Goal: Transaction & Acquisition: Purchase product/service

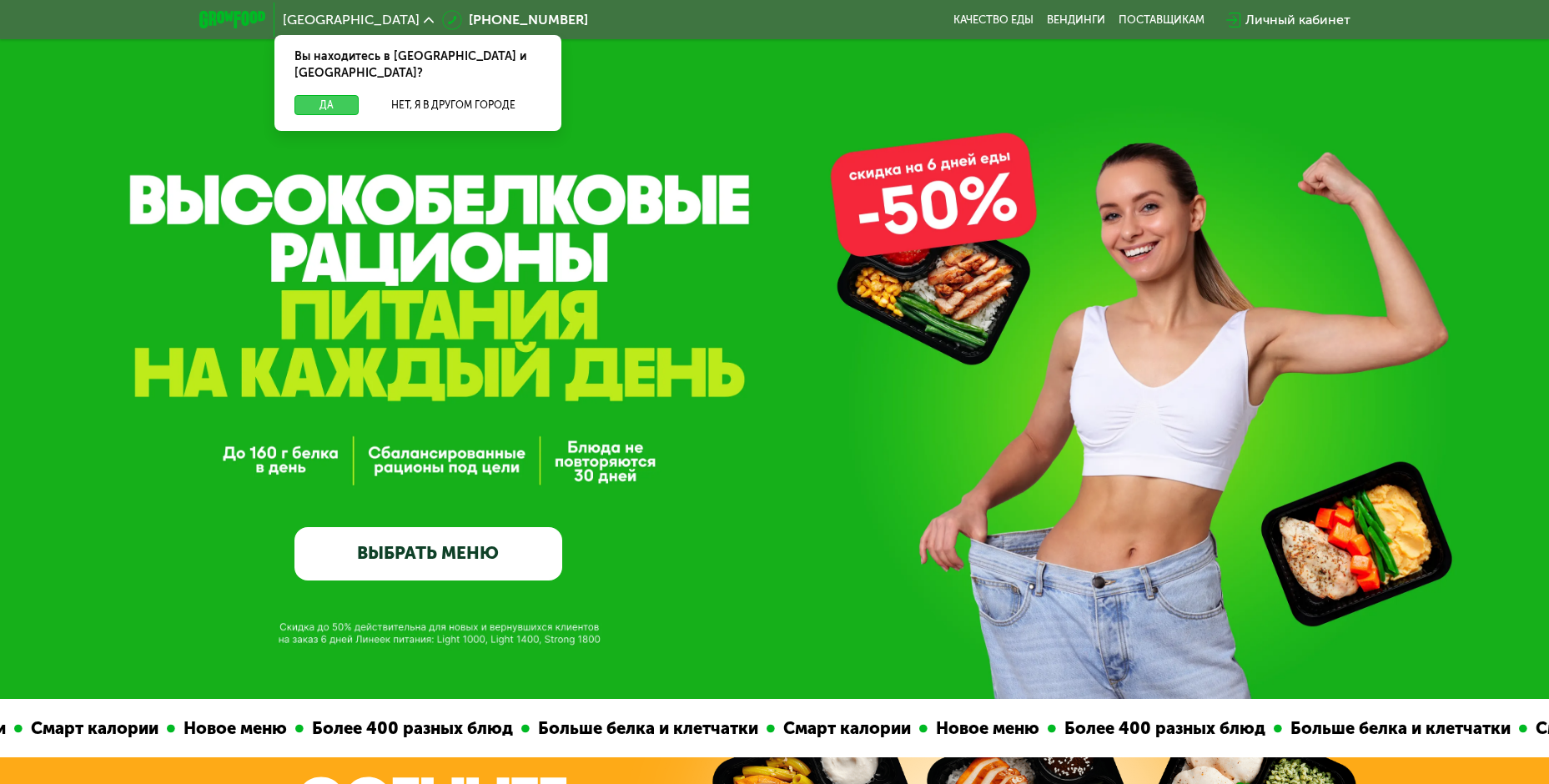
click at [347, 95] on button "Да" at bounding box center [326, 104] width 64 height 20
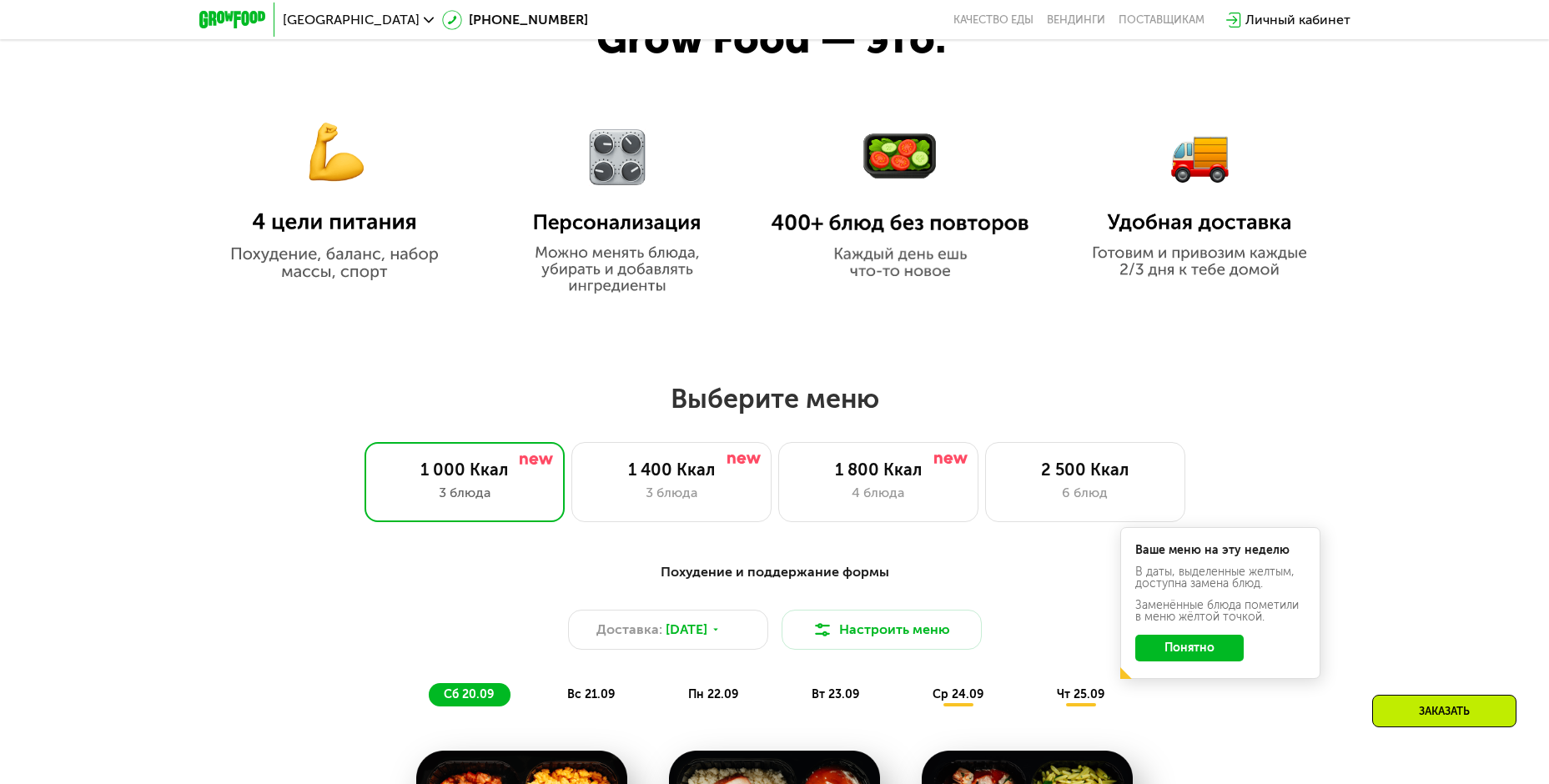
scroll to position [1167, 0]
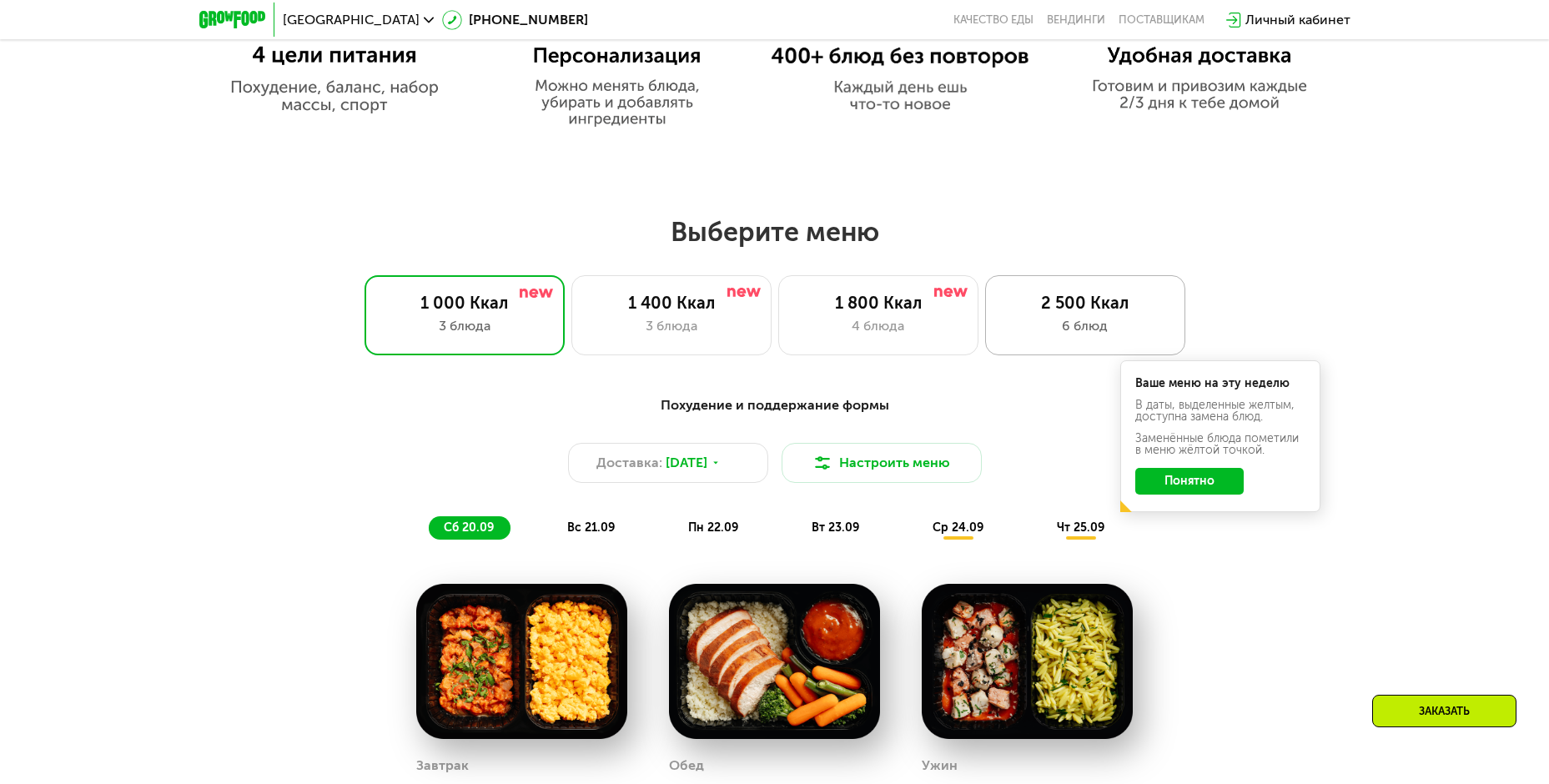
click at [1053, 329] on div "6 блюд" at bounding box center [1084, 325] width 165 height 20
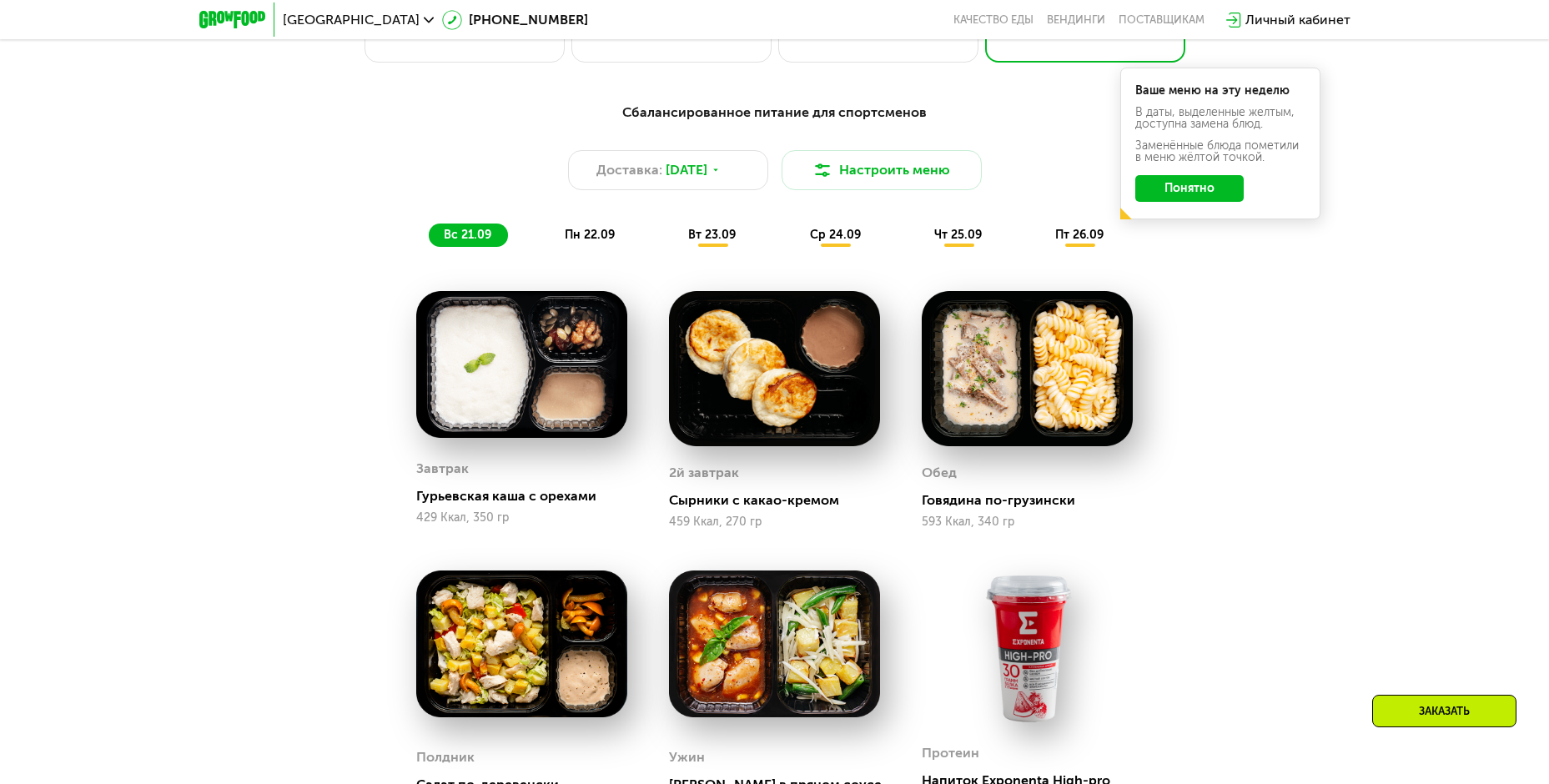
scroll to position [1418, 0]
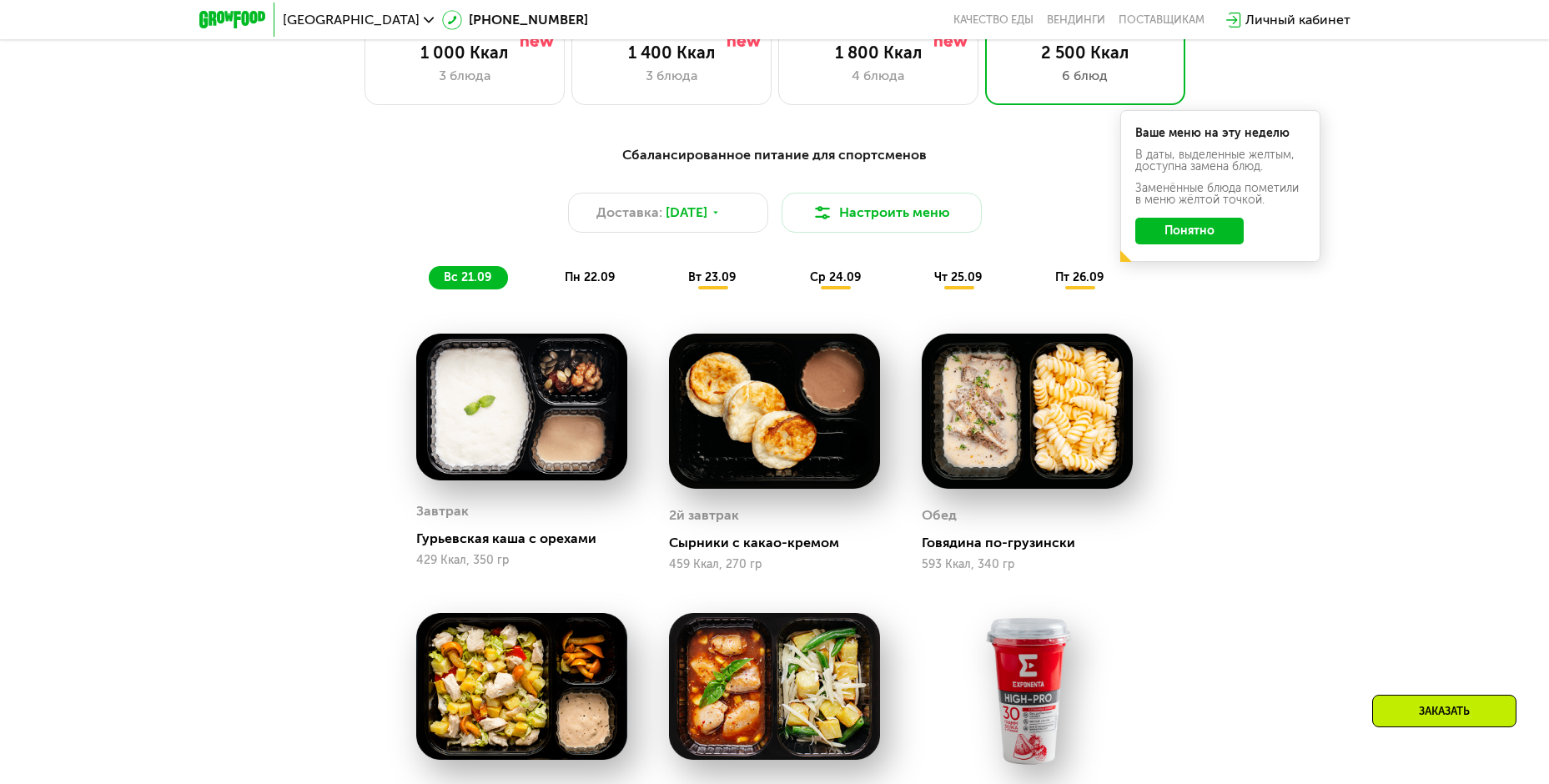
click at [572, 284] on span "пн 22.09" at bounding box center [590, 277] width 50 height 15
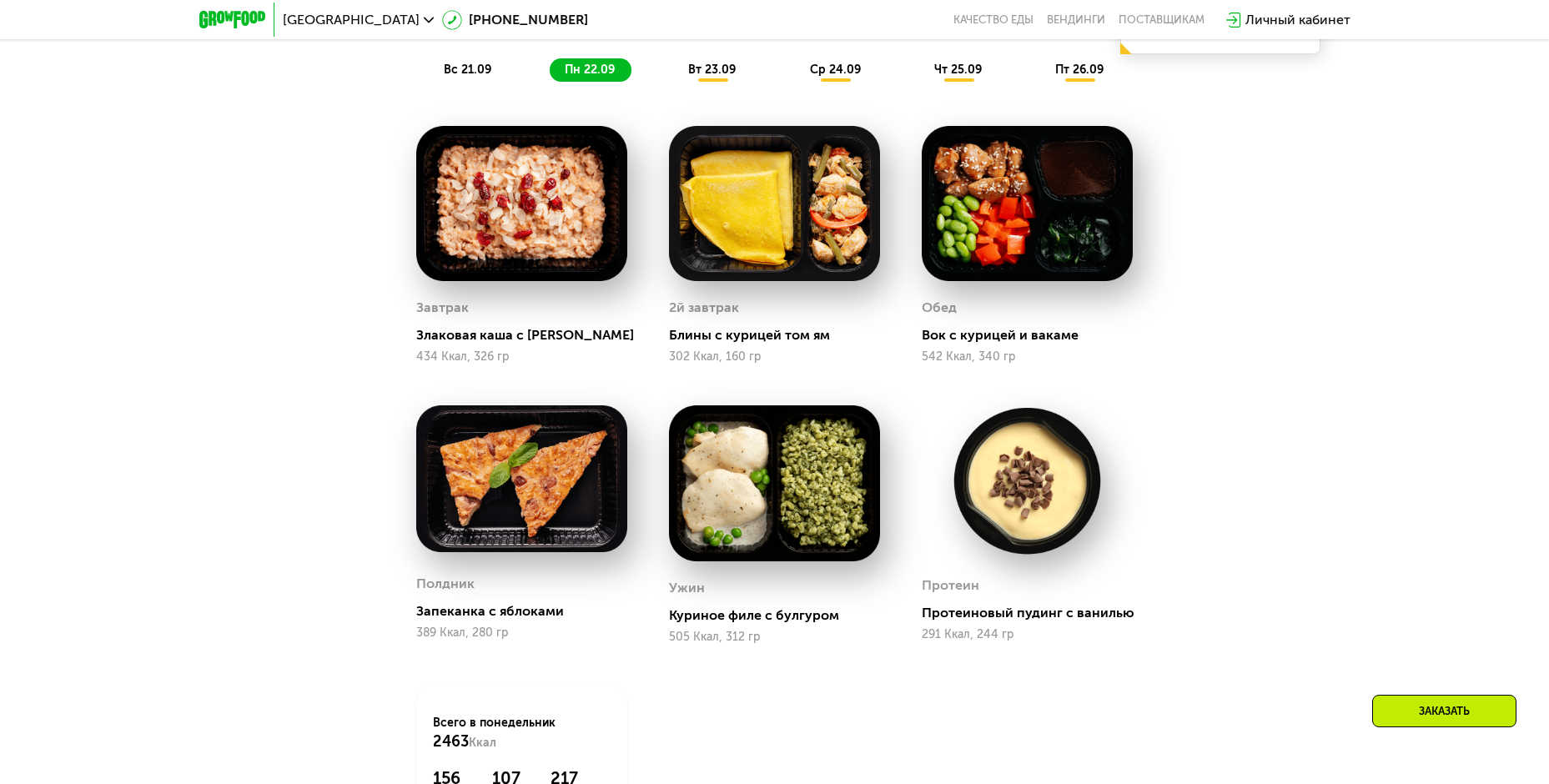
scroll to position [1584, 0]
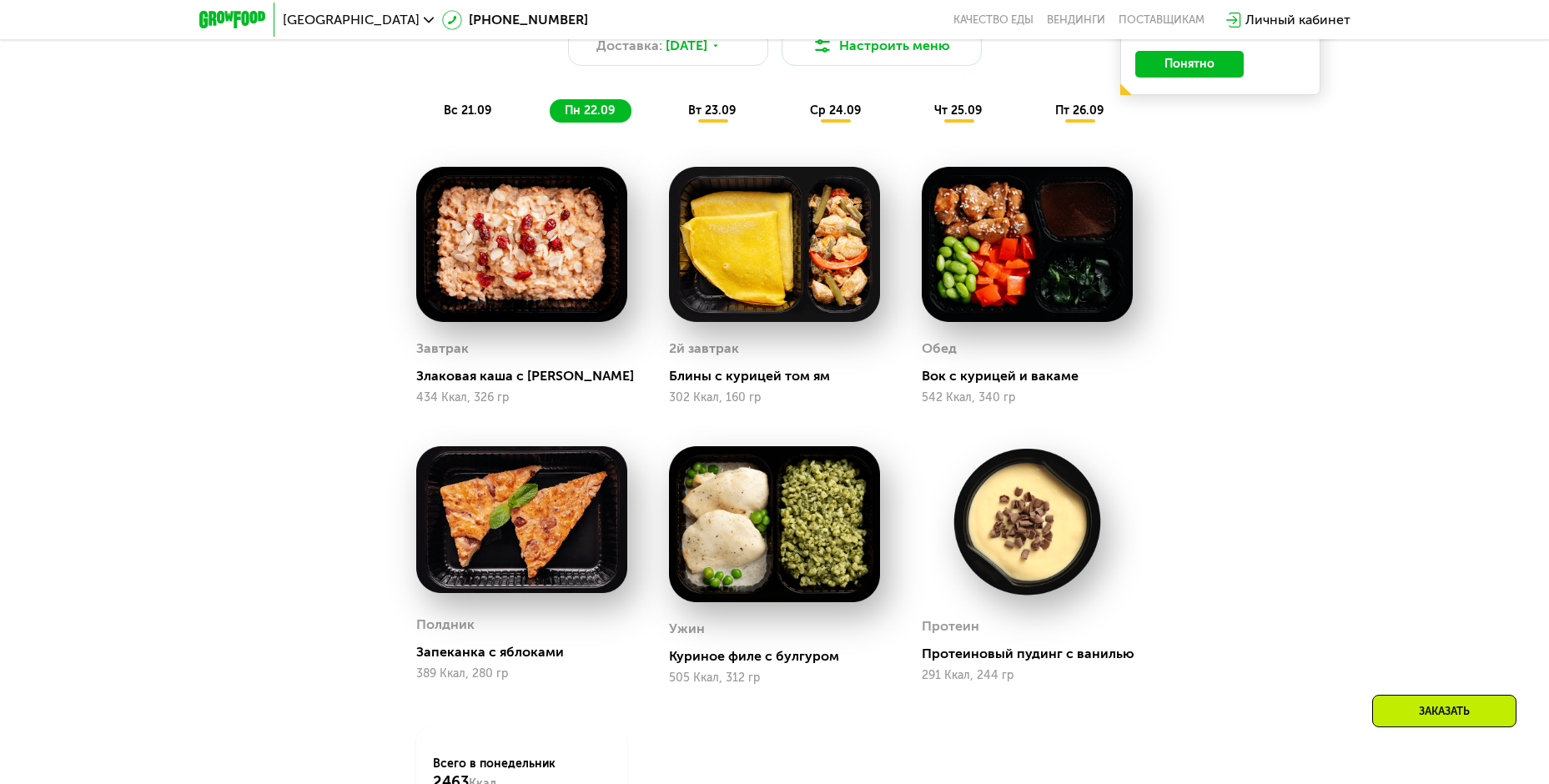
click at [685, 123] on div "вт 23.09" at bounding box center [713, 110] width 79 height 23
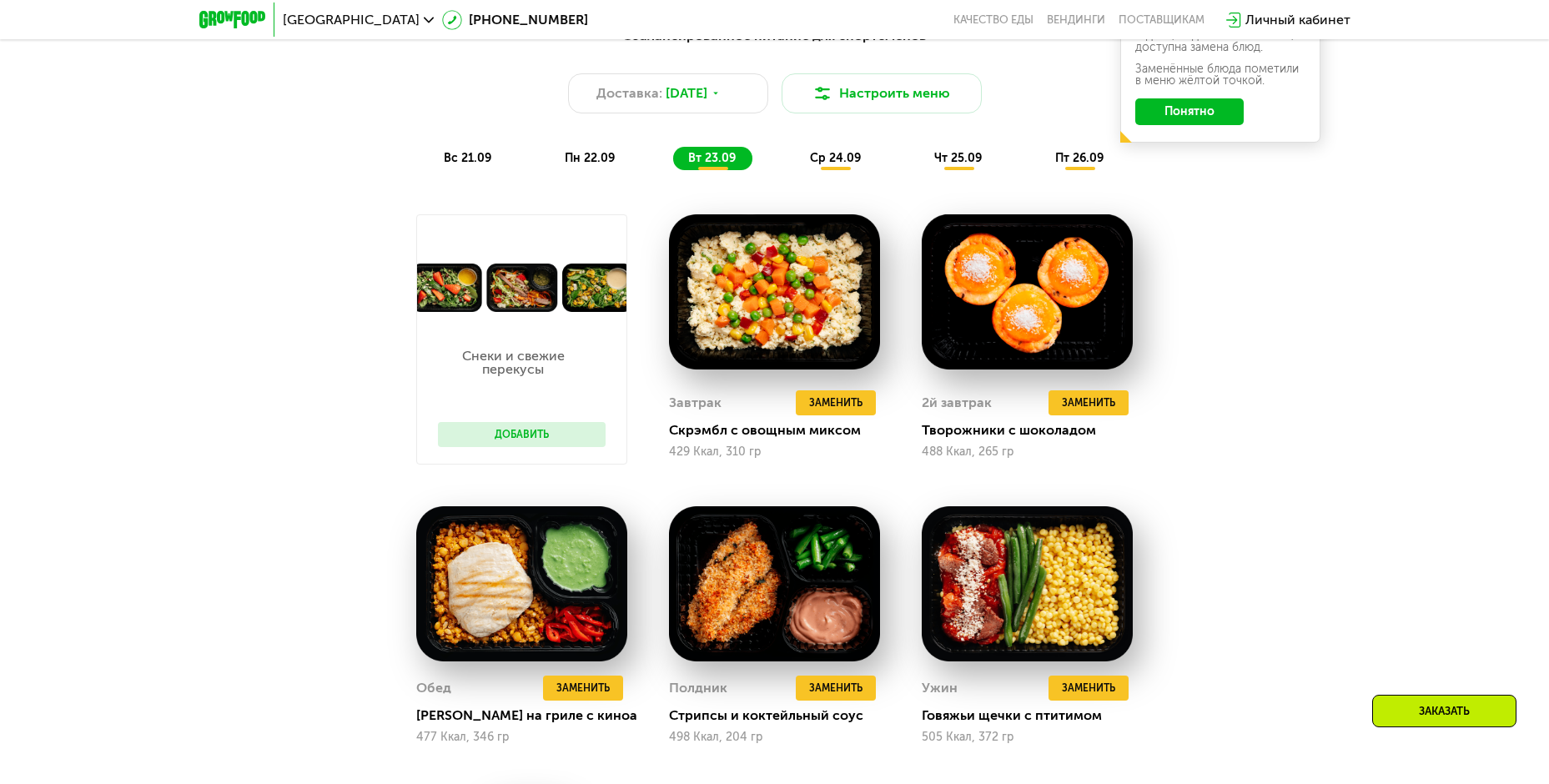
scroll to position [1501, 0]
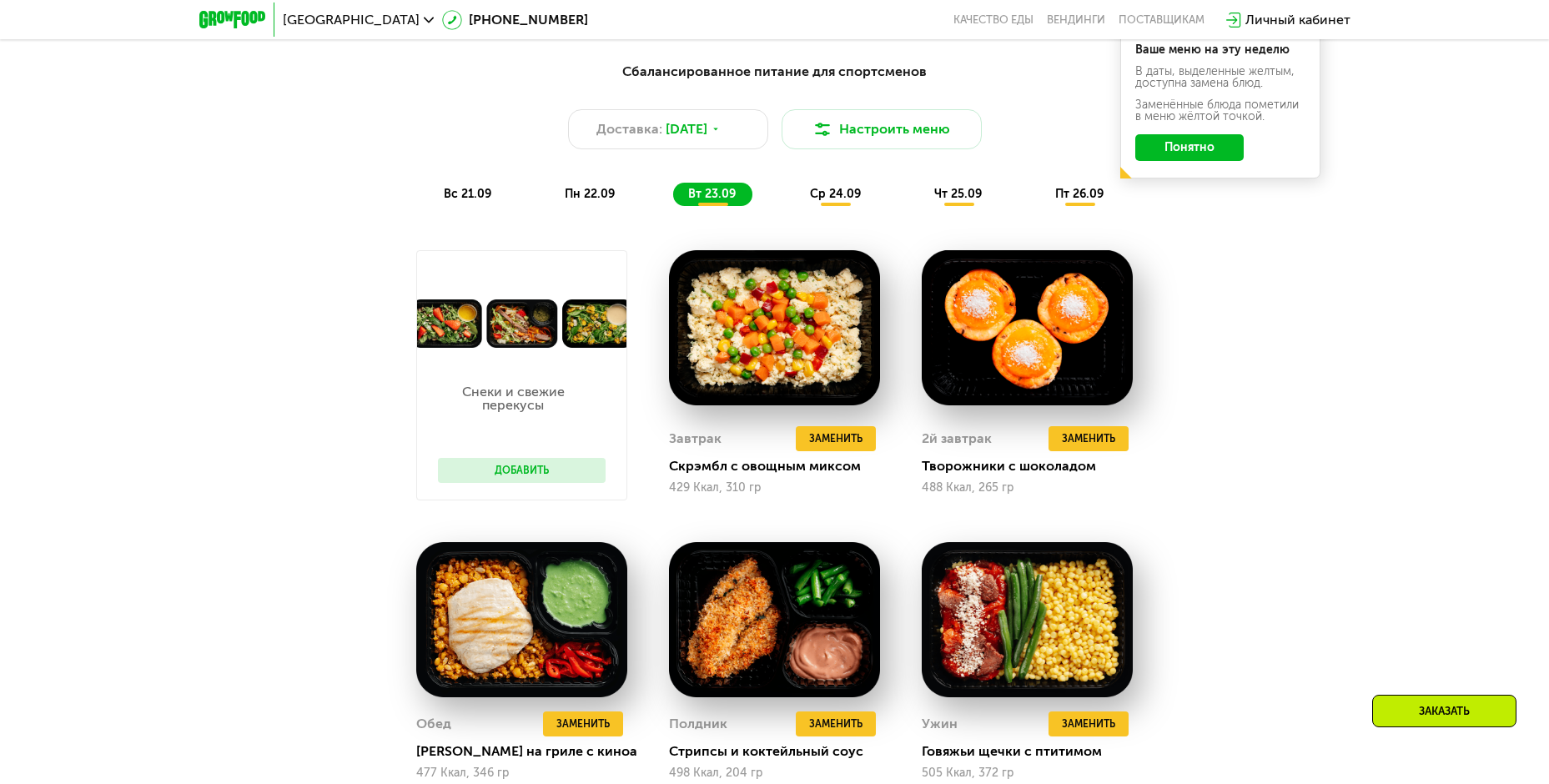
click at [815, 206] on div "ср 24.09" at bounding box center [836, 194] width 83 height 23
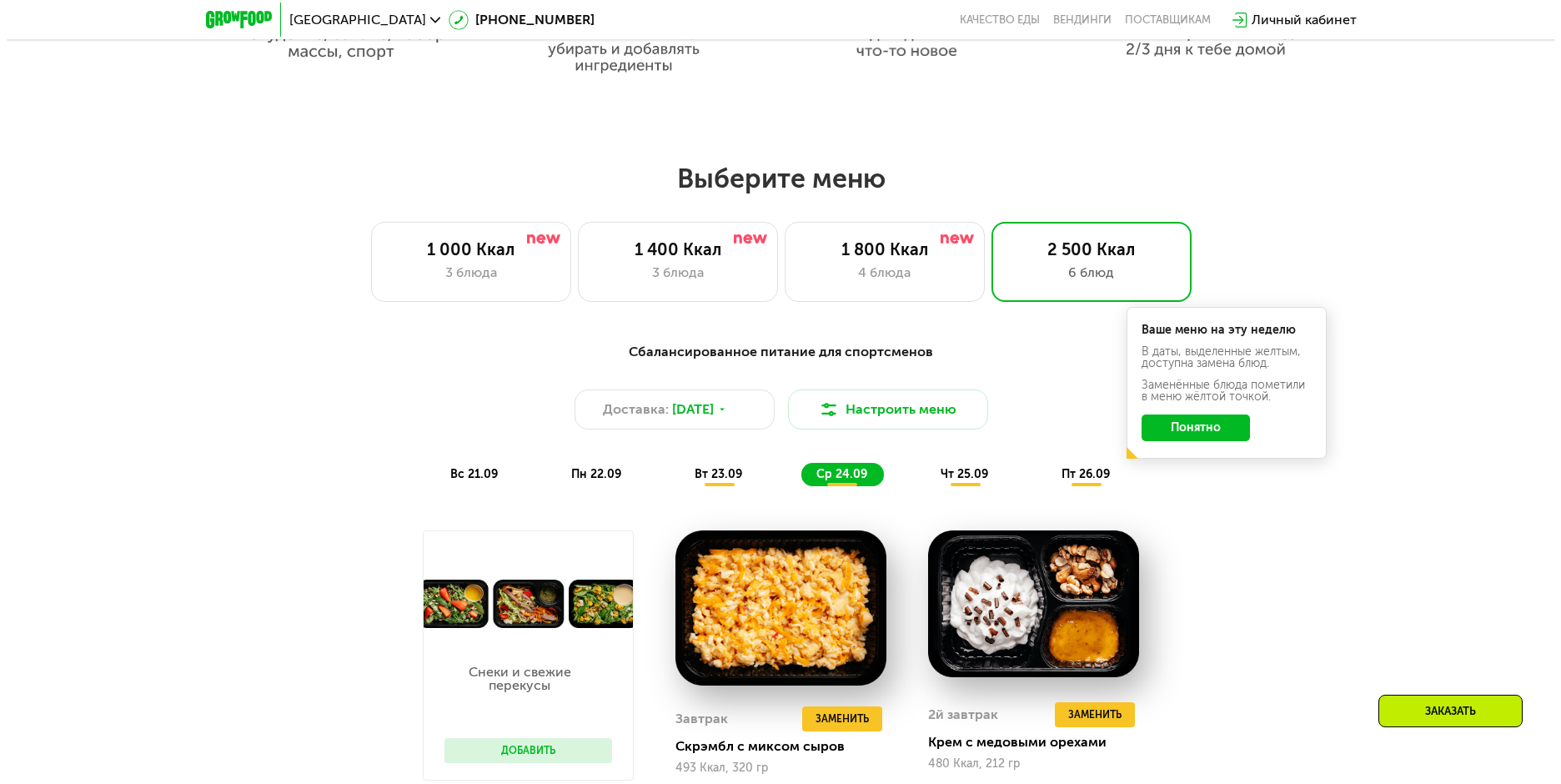
scroll to position [1250, 0]
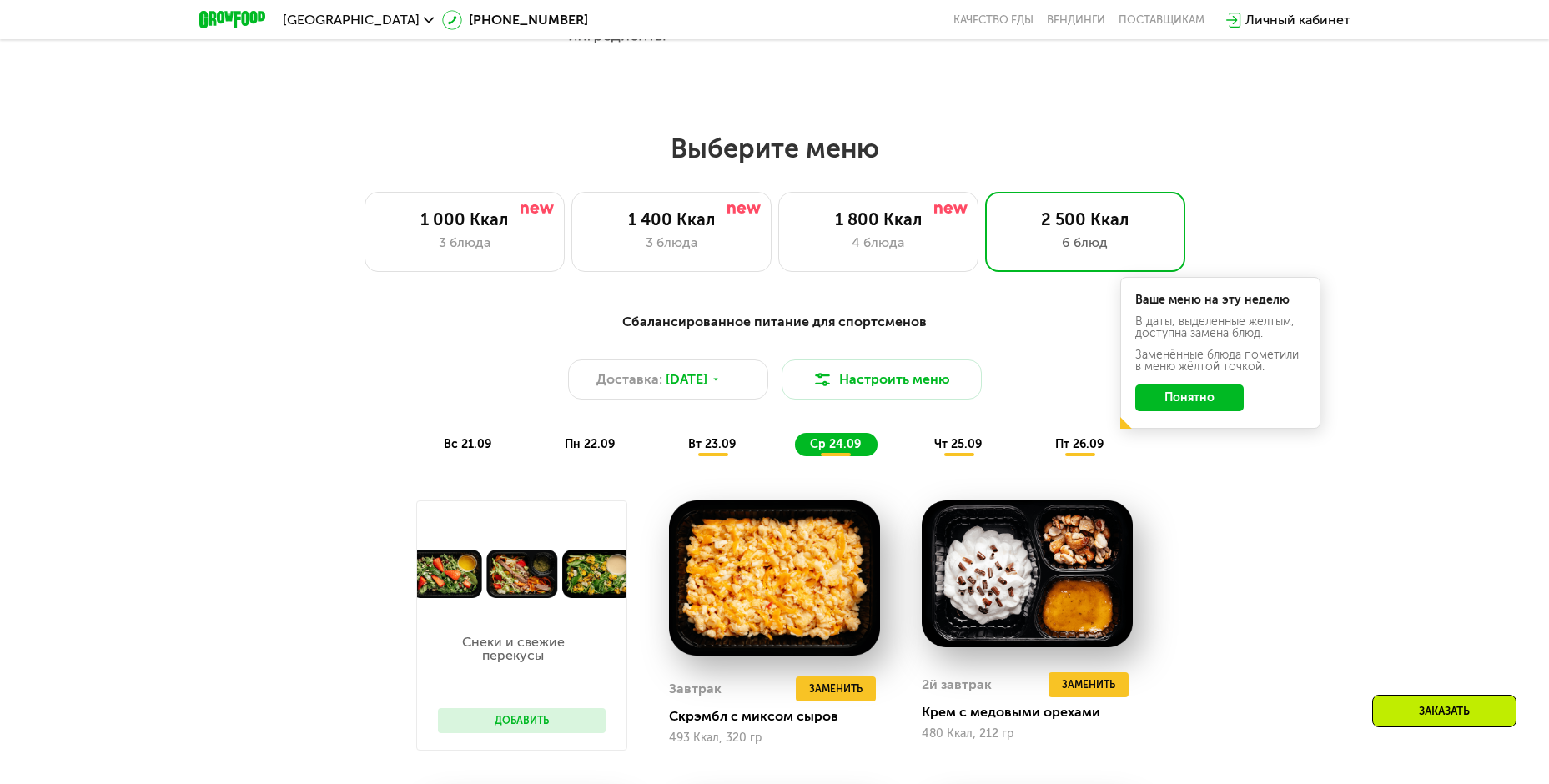
click at [961, 448] on span "чт 25.09" at bounding box center [958, 444] width 48 height 15
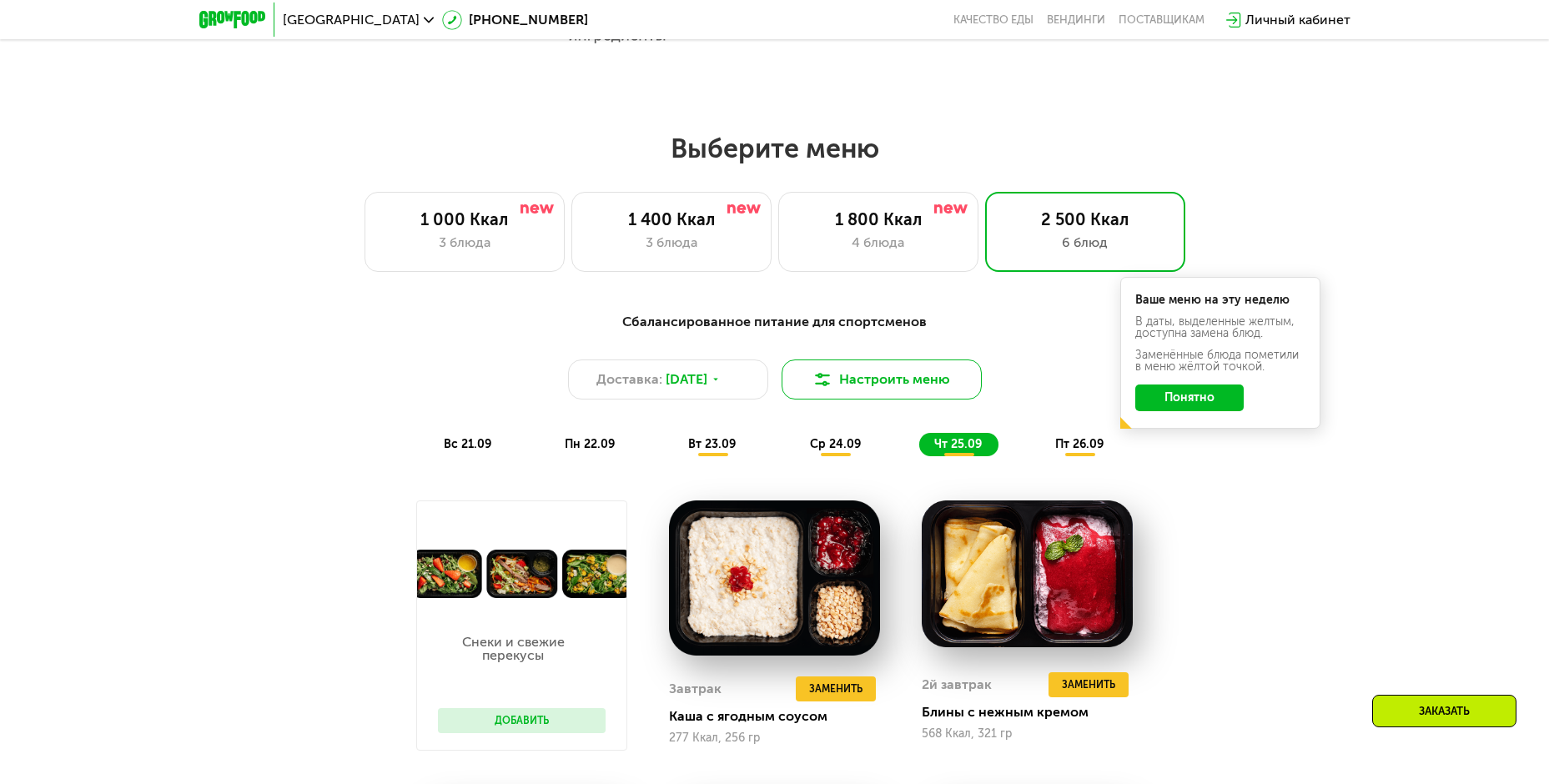
click at [843, 384] on button "Настроить меню" at bounding box center [882, 379] width 200 height 40
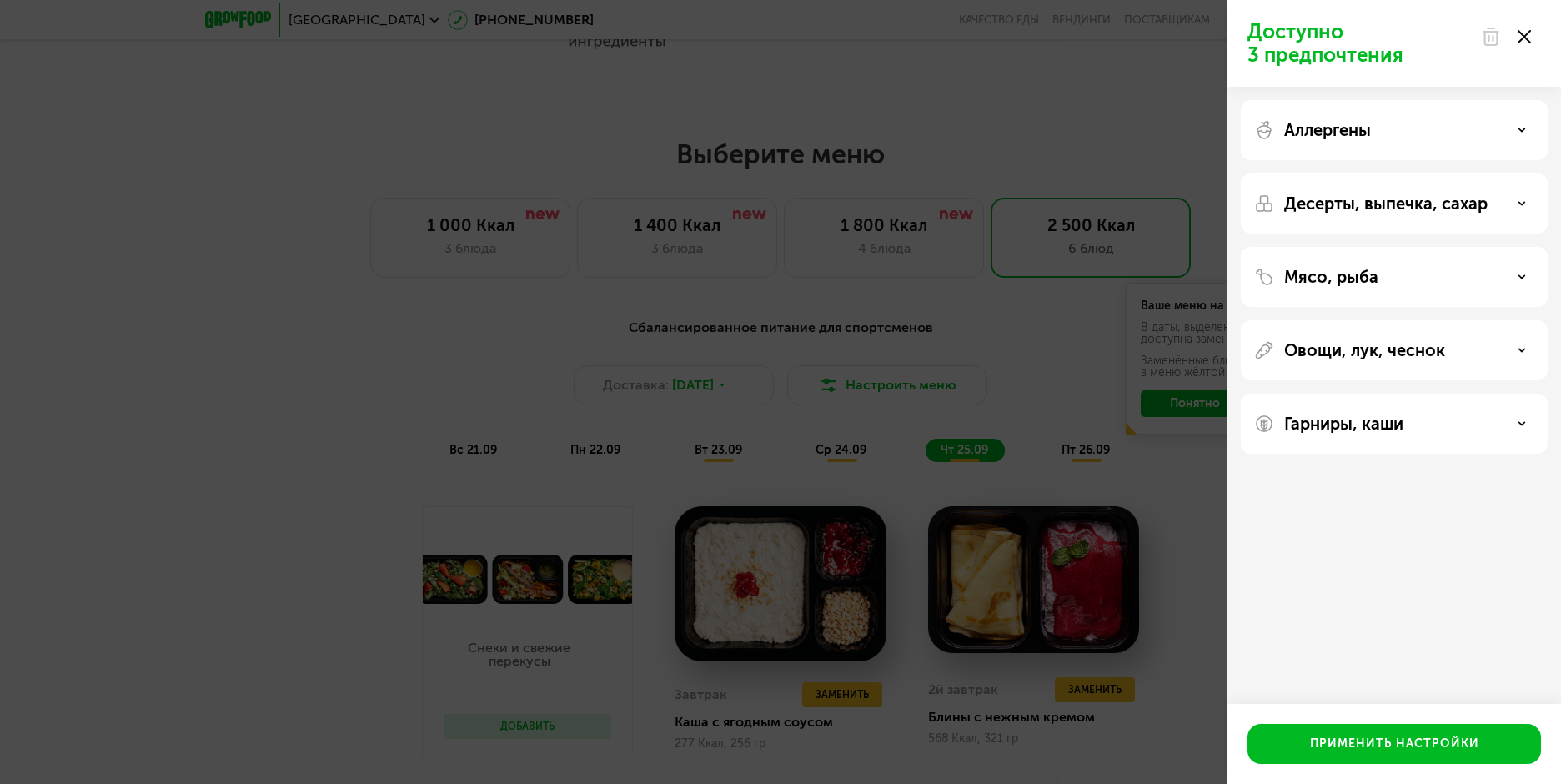
click at [1516, 205] on div "Десерты, выпечка, сахар" at bounding box center [1394, 202] width 280 height 20
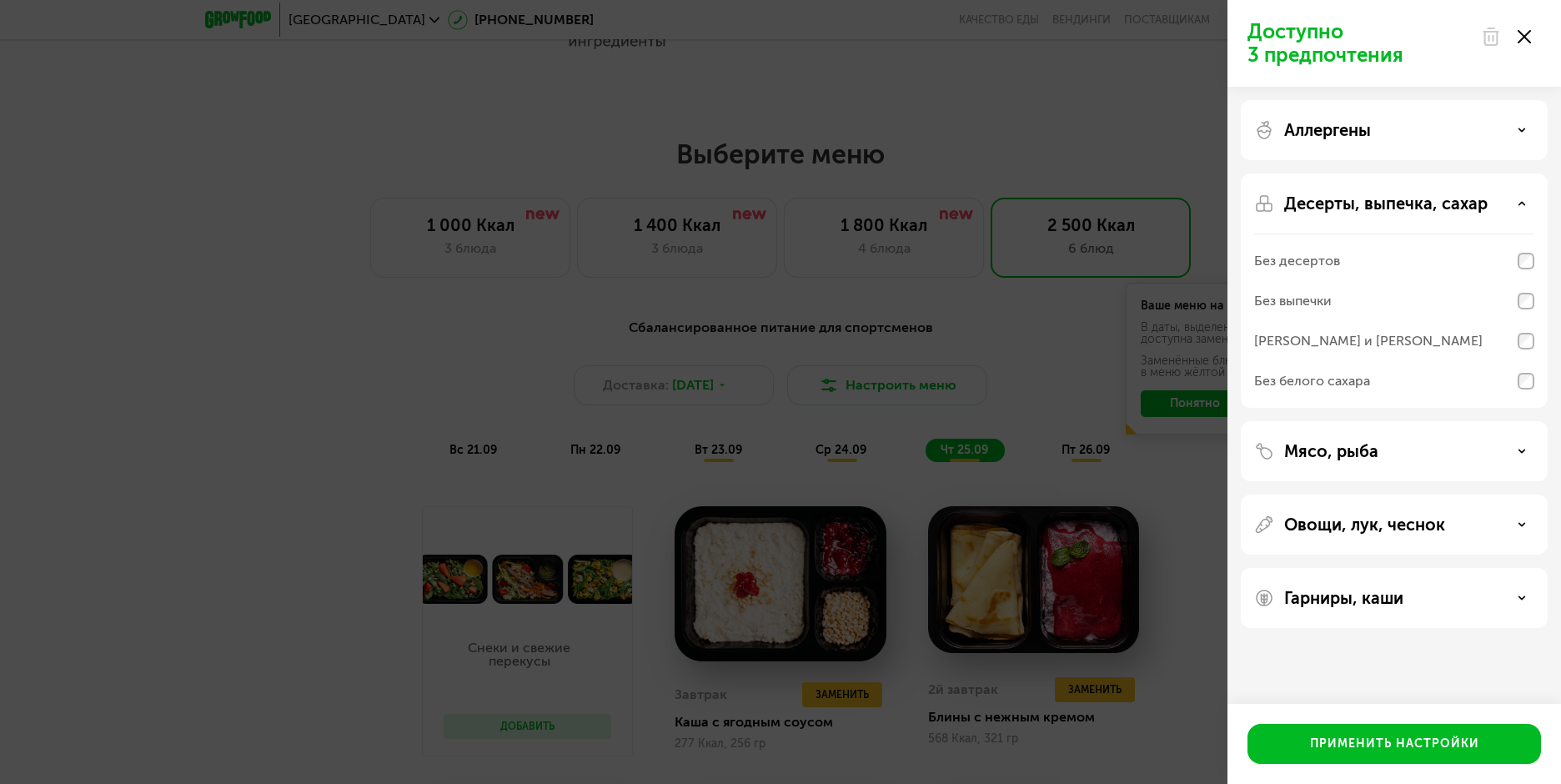
click at [1523, 203] on use at bounding box center [1523, 202] width 6 height 3
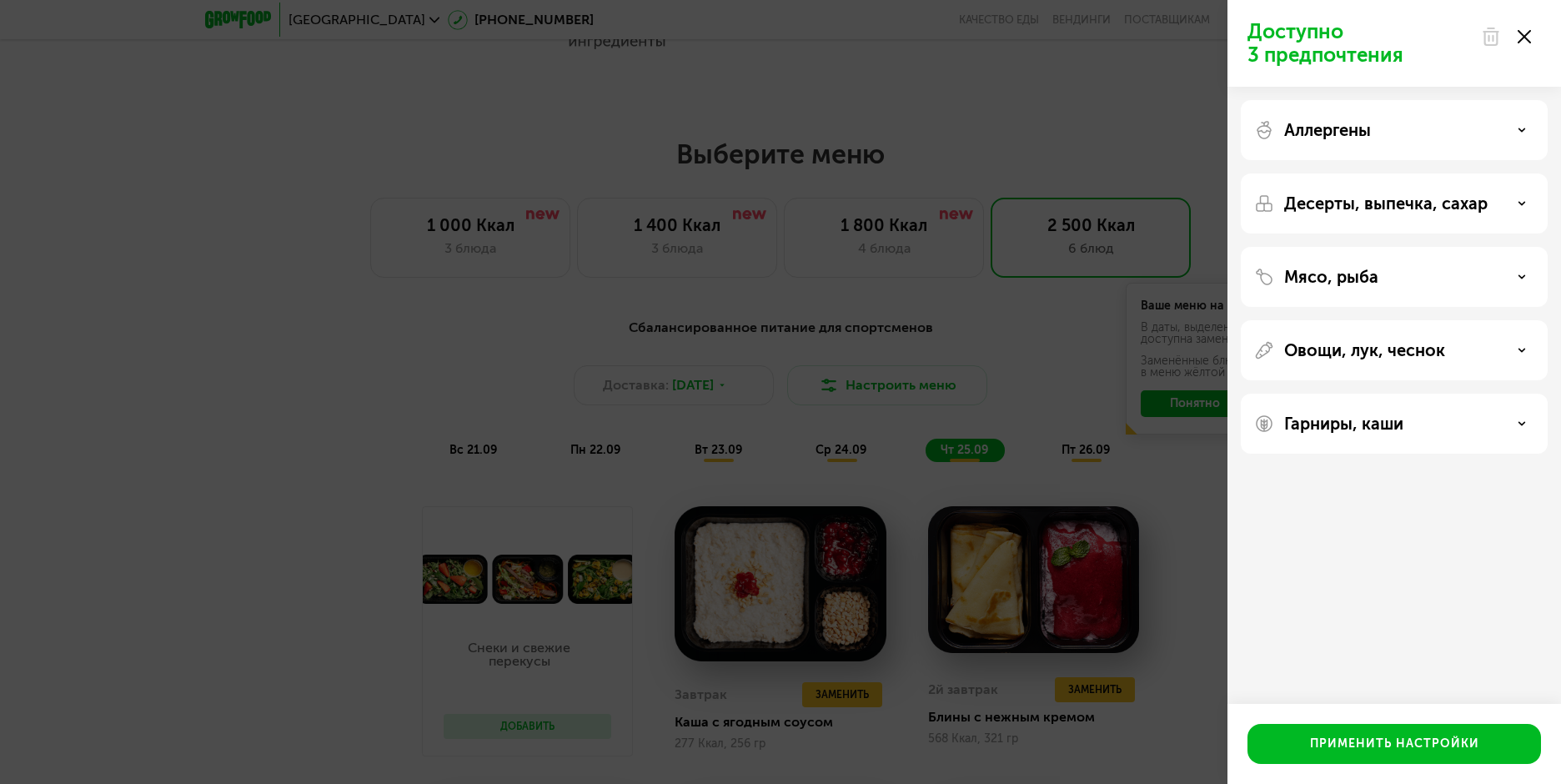
click at [1519, 48] on div at bounding box center [1506, 36] width 70 height 33
click at [1525, 40] on icon at bounding box center [1525, 37] width 14 height 14
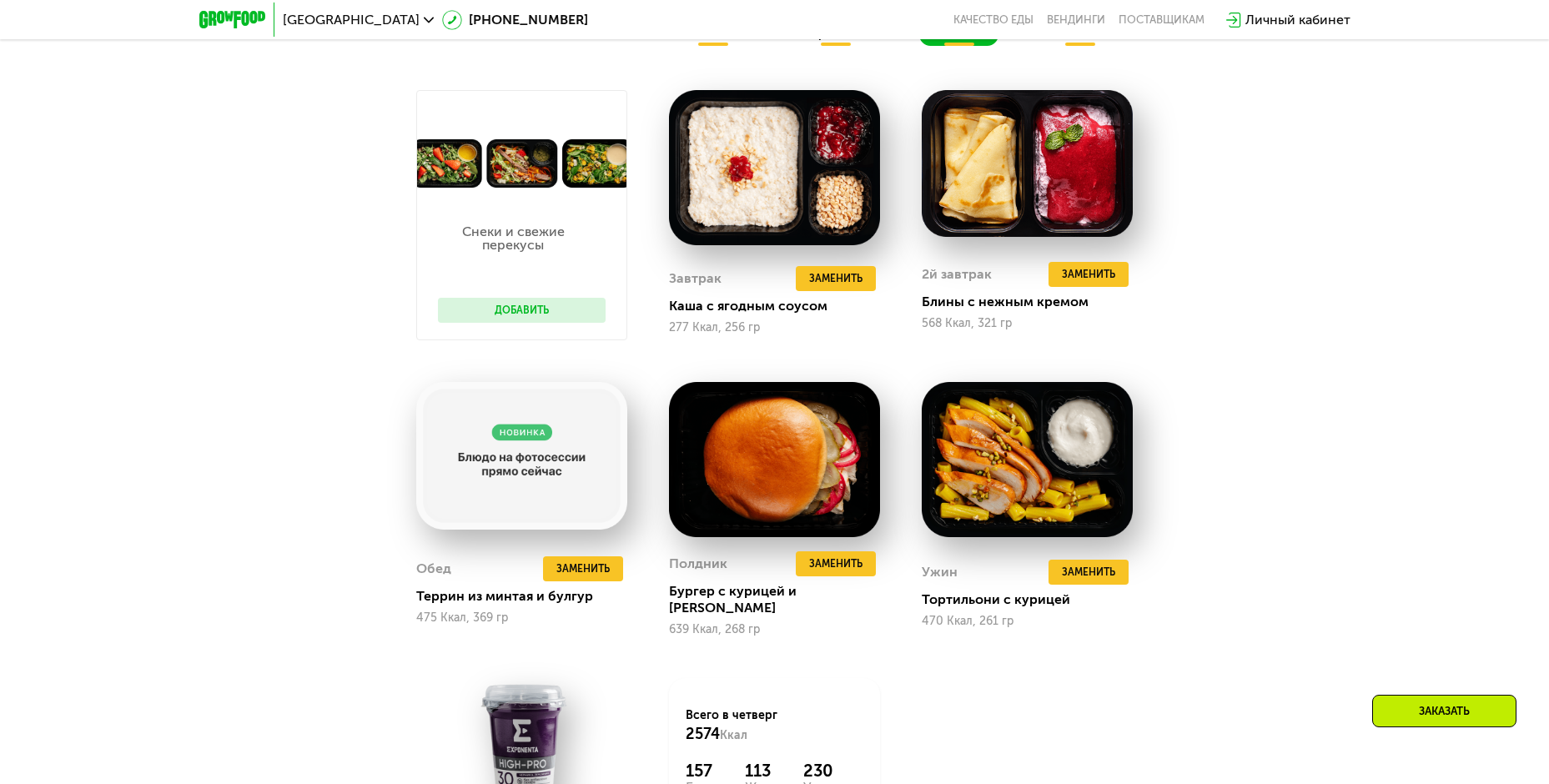
scroll to position [1501, 0]
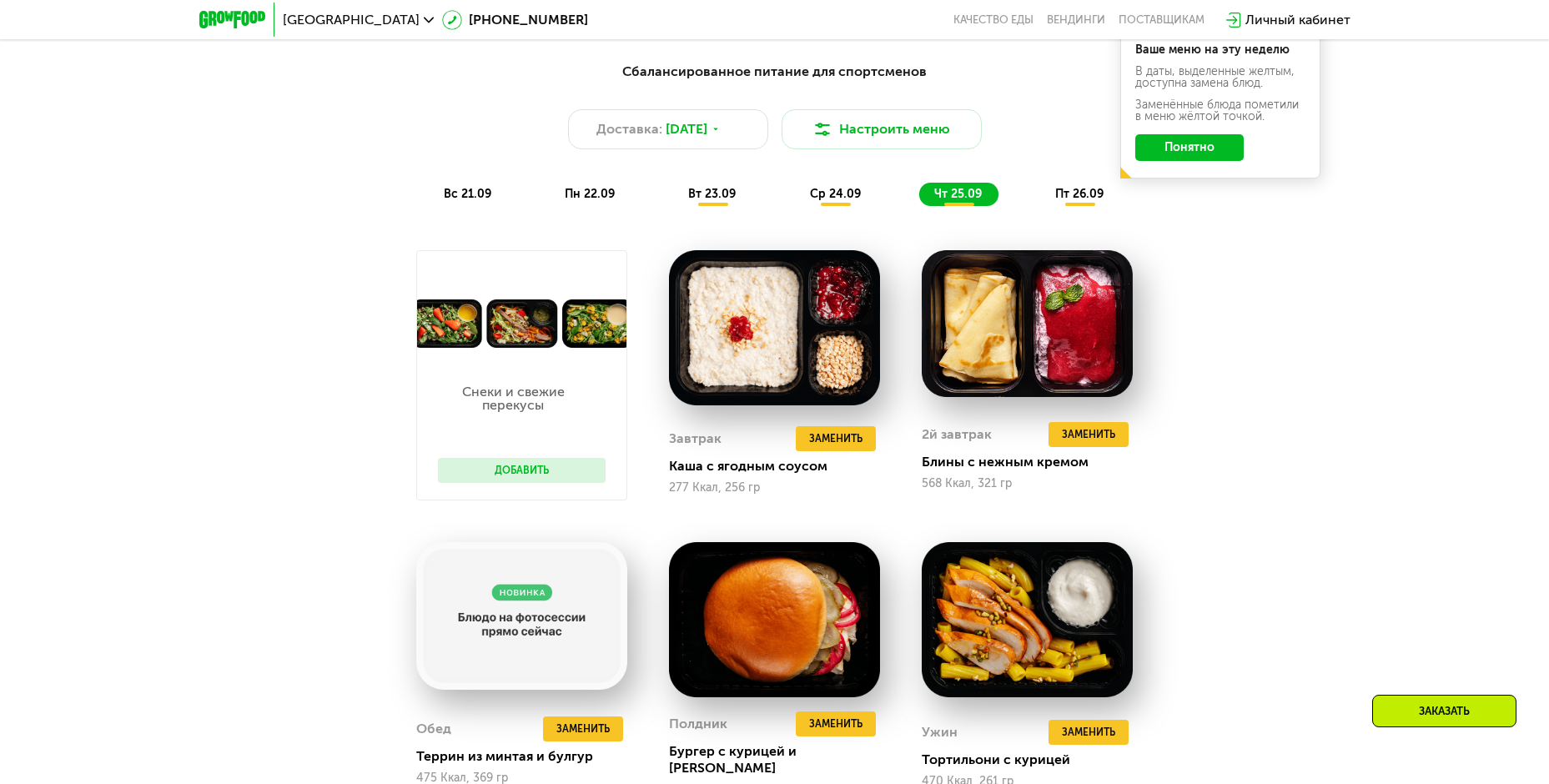
click at [1074, 200] on span "пт 26.09" at bounding box center [1079, 194] width 49 height 15
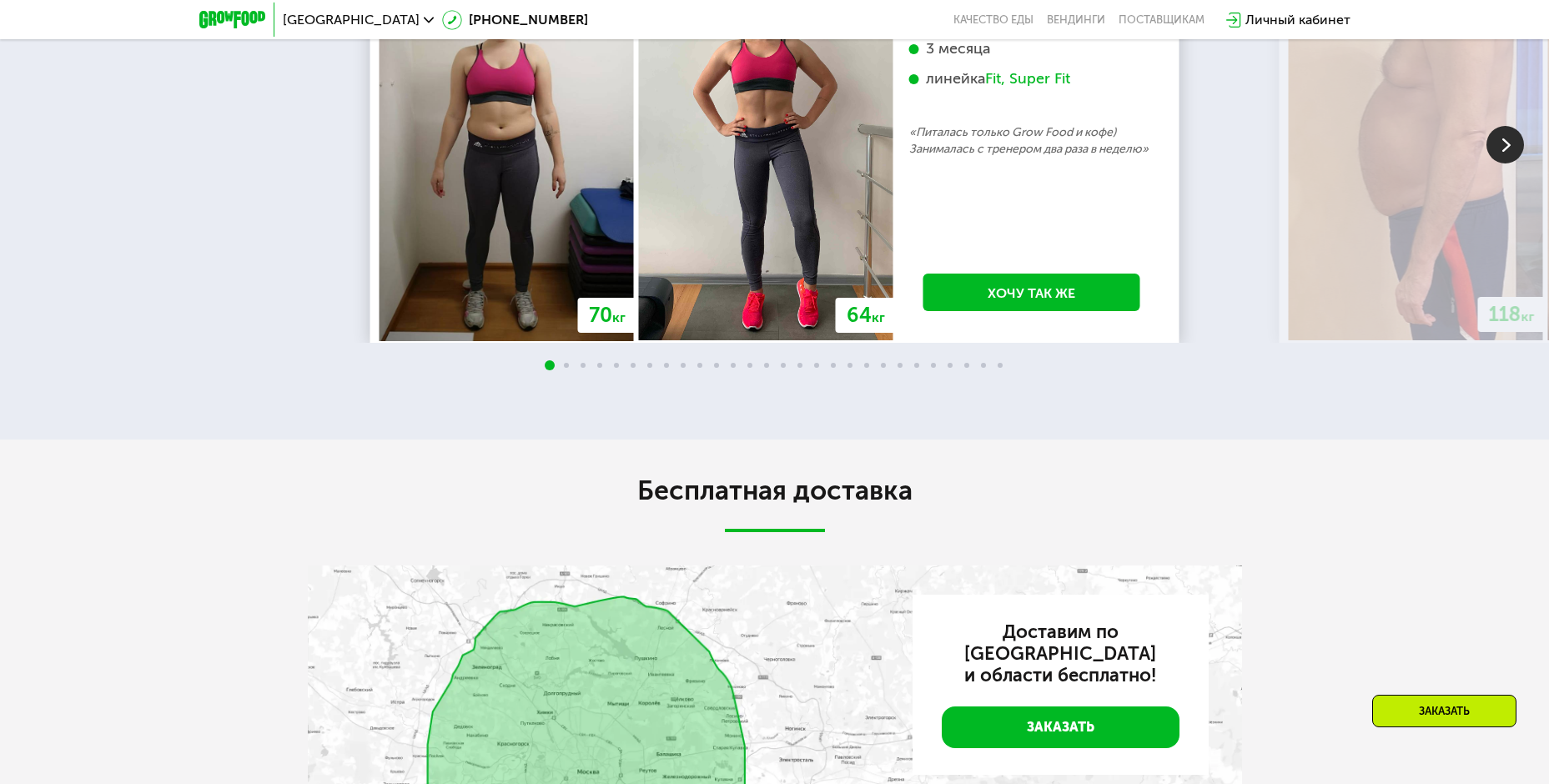
scroll to position [4002, 0]
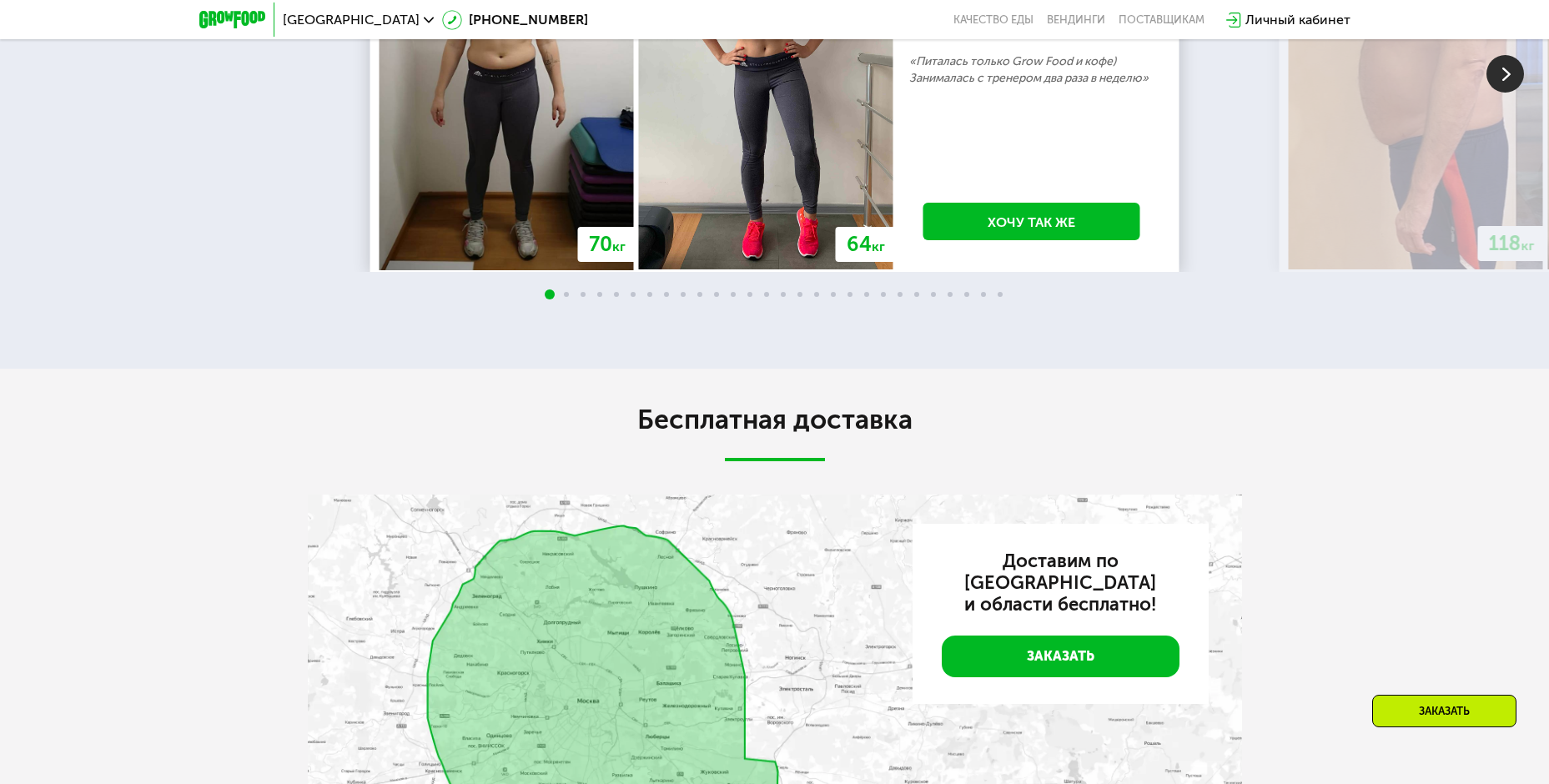
click at [1499, 92] on img at bounding box center [1505, 73] width 38 height 38
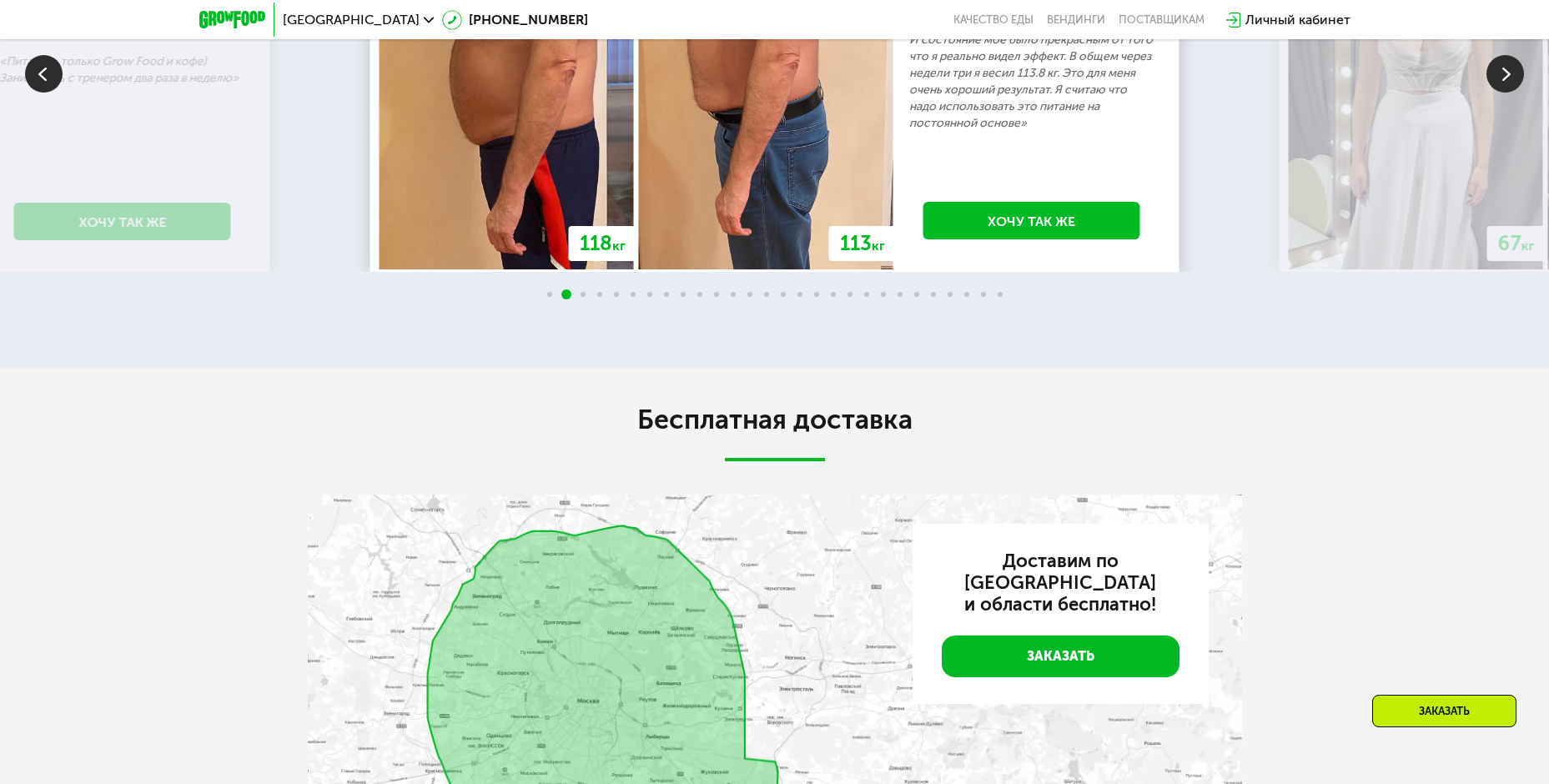
click at [1510, 92] on img at bounding box center [1505, 73] width 38 height 38
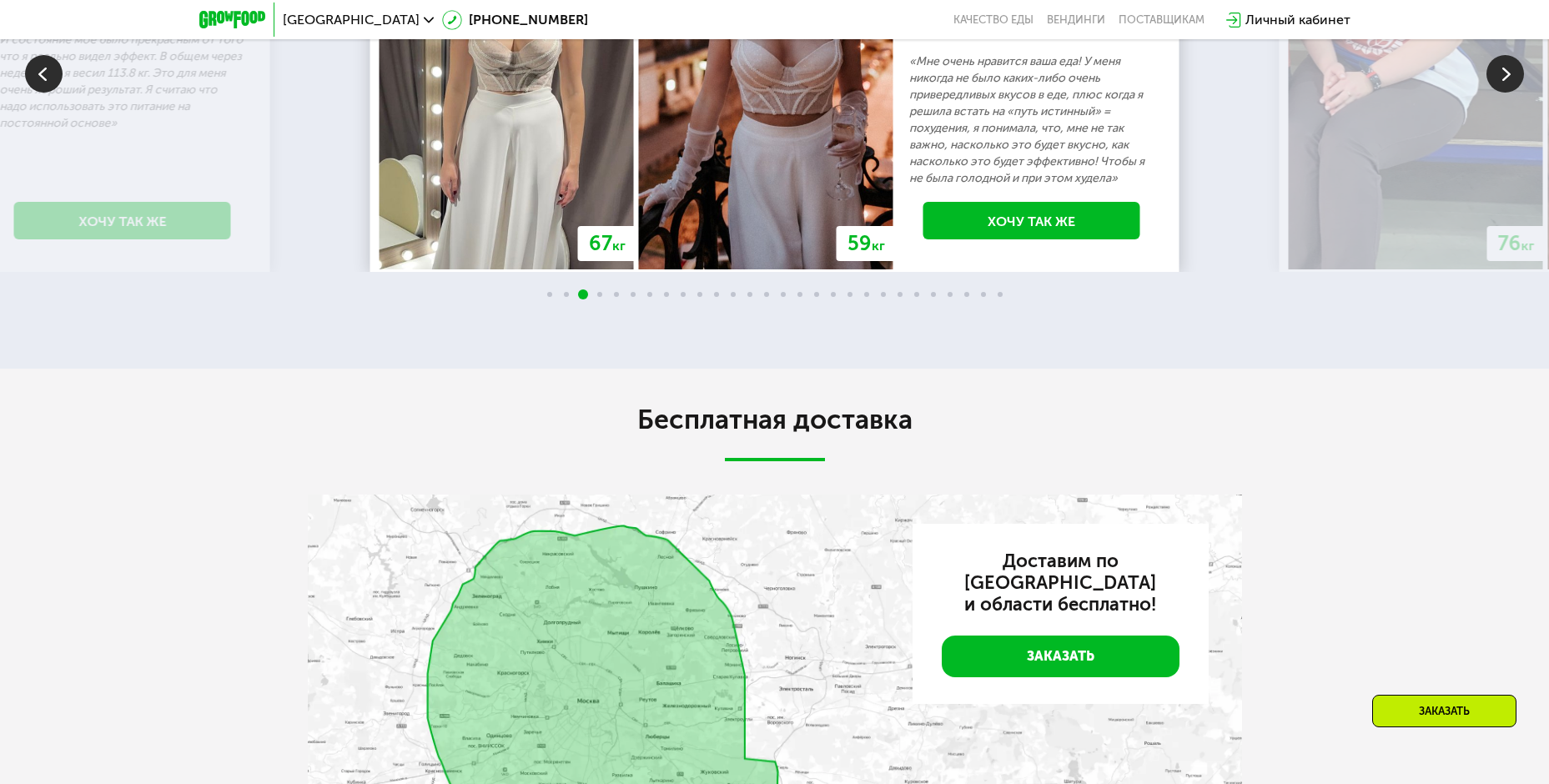
click at [1511, 92] on img at bounding box center [1505, 73] width 38 height 38
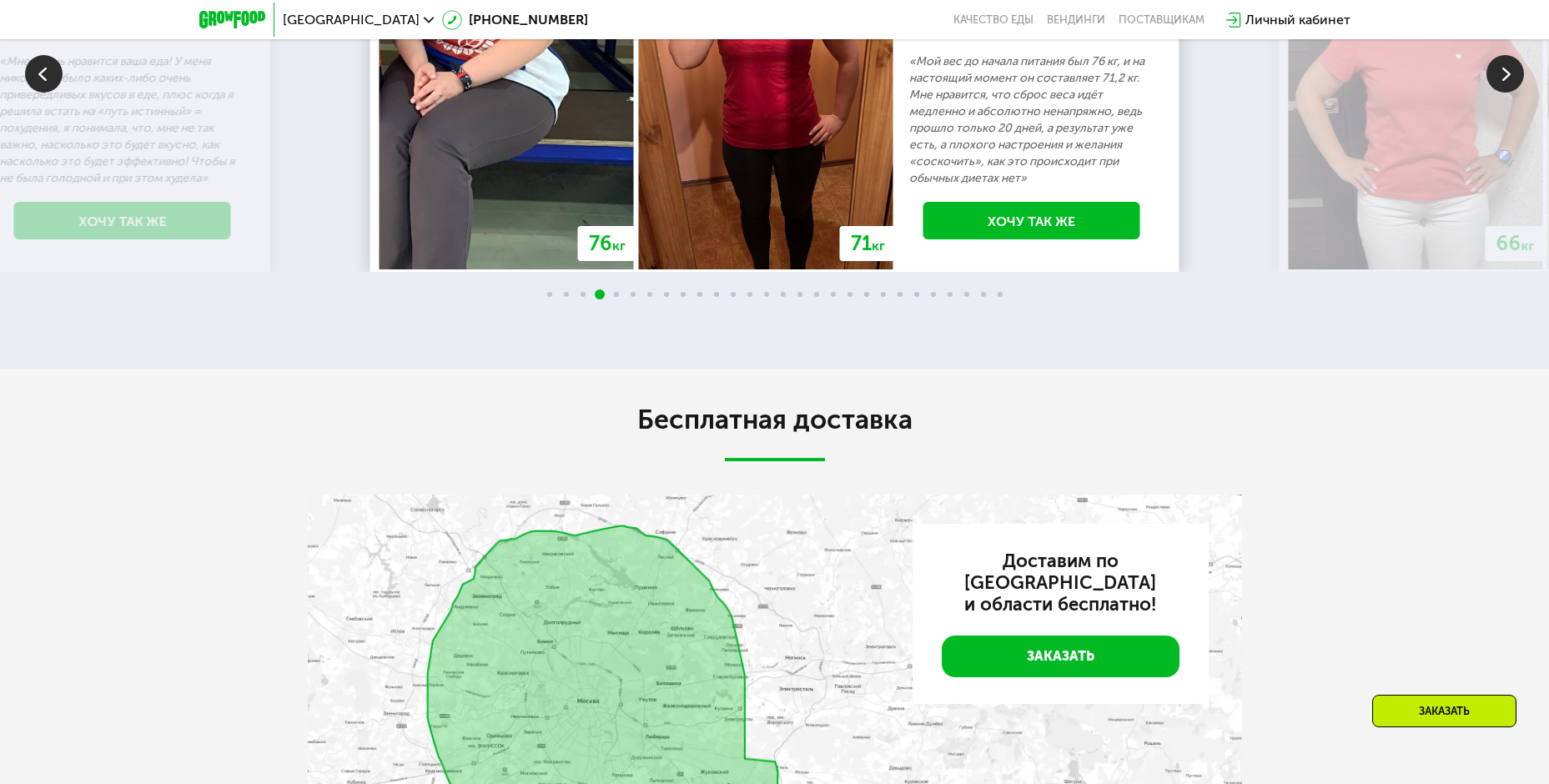
click at [1511, 92] on img at bounding box center [1505, 73] width 38 height 38
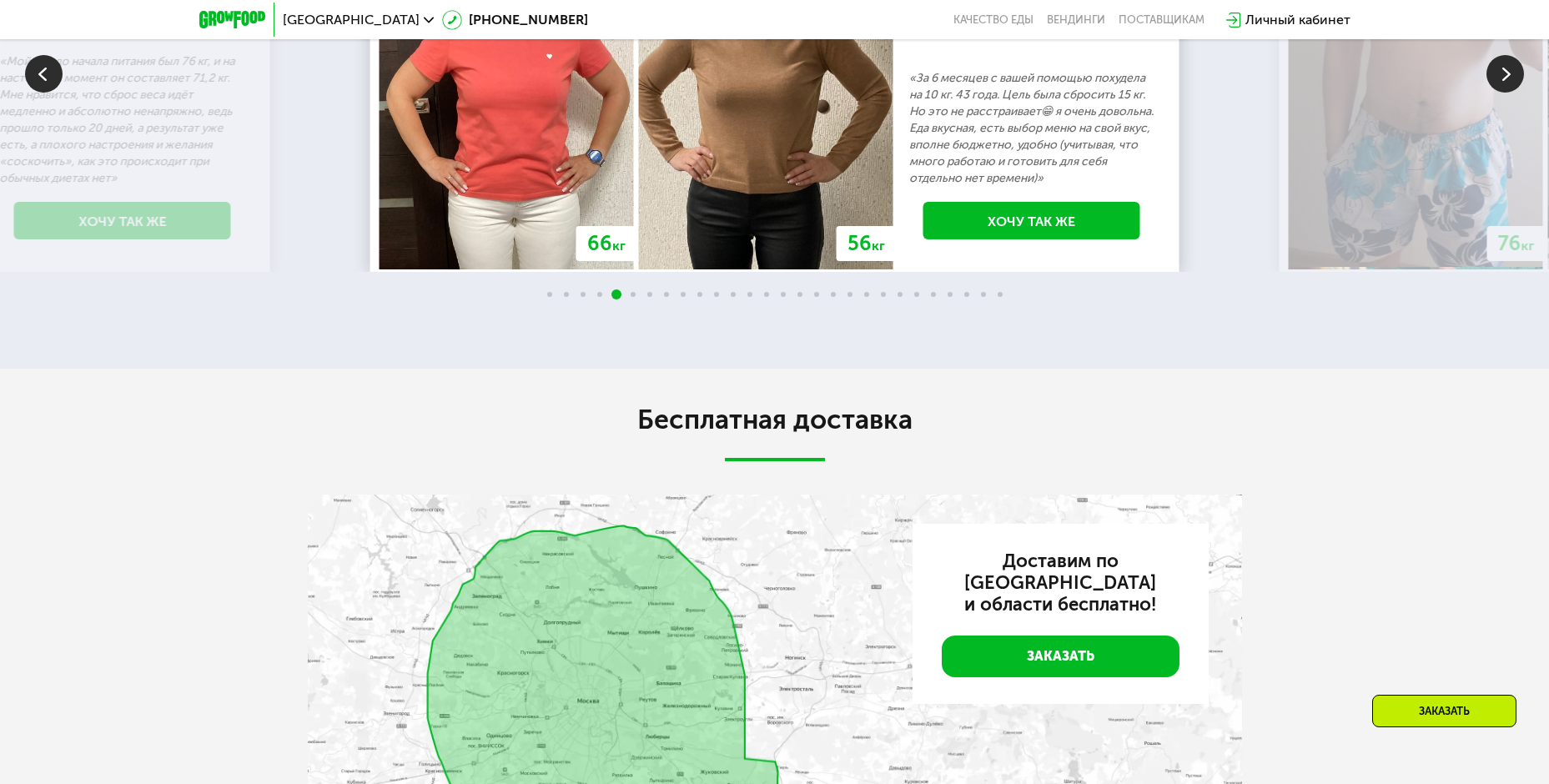
click at [1511, 92] on img at bounding box center [1505, 73] width 38 height 38
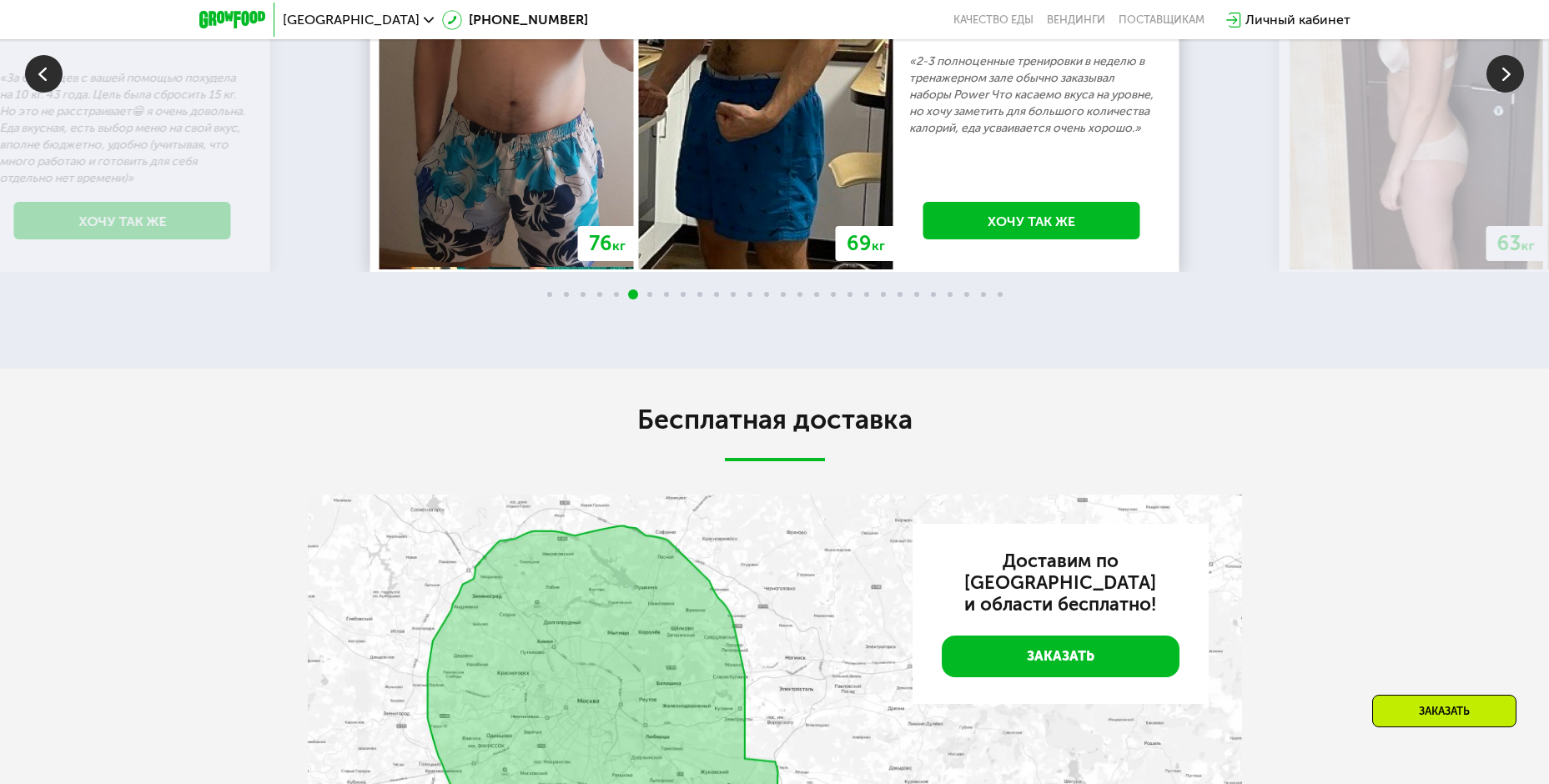
click at [1511, 92] on img at bounding box center [1505, 73] width 38 height 38
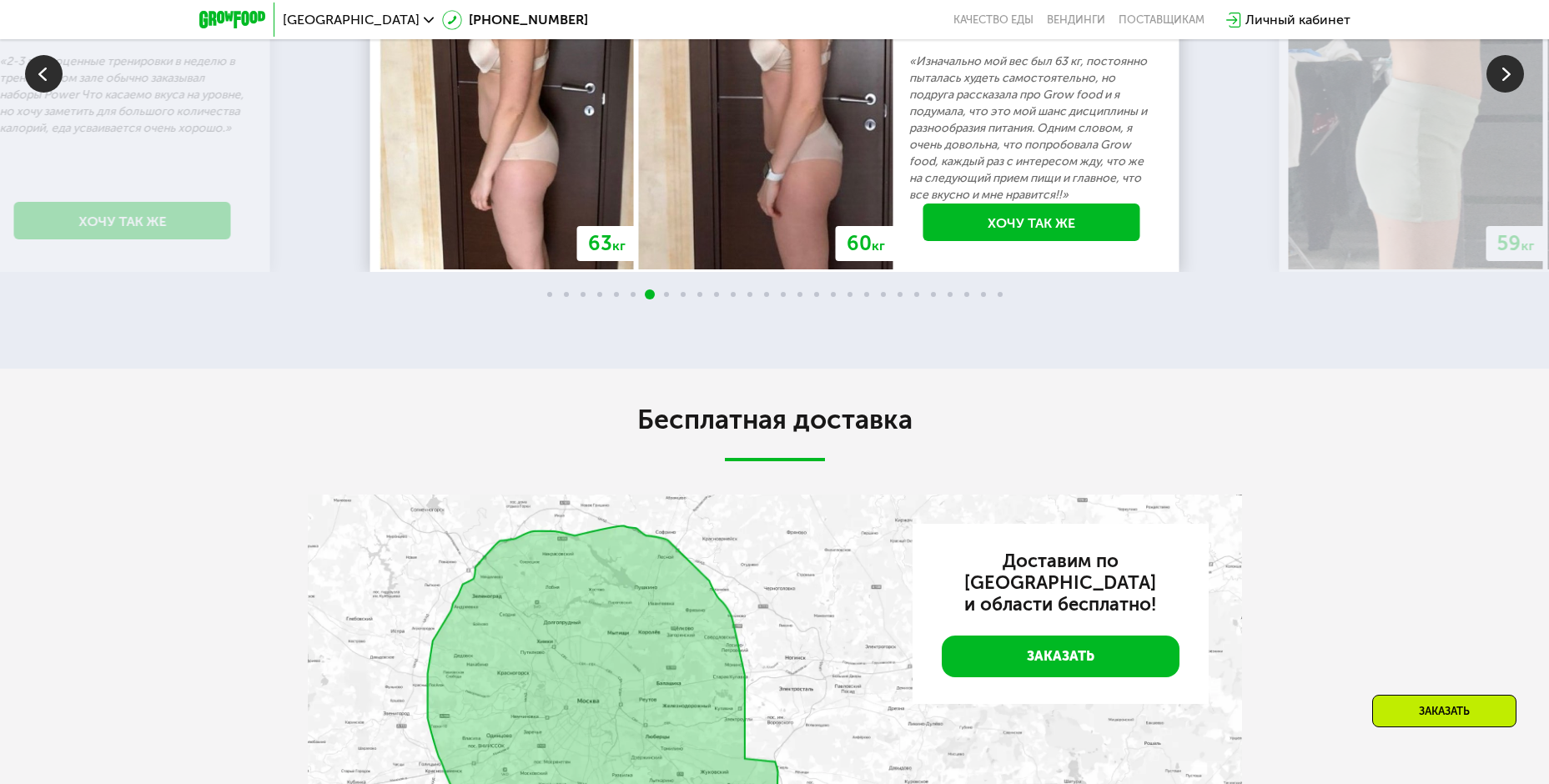
click at [1511, 92] on img at bounding box center [1505, 73] width 38 height 38
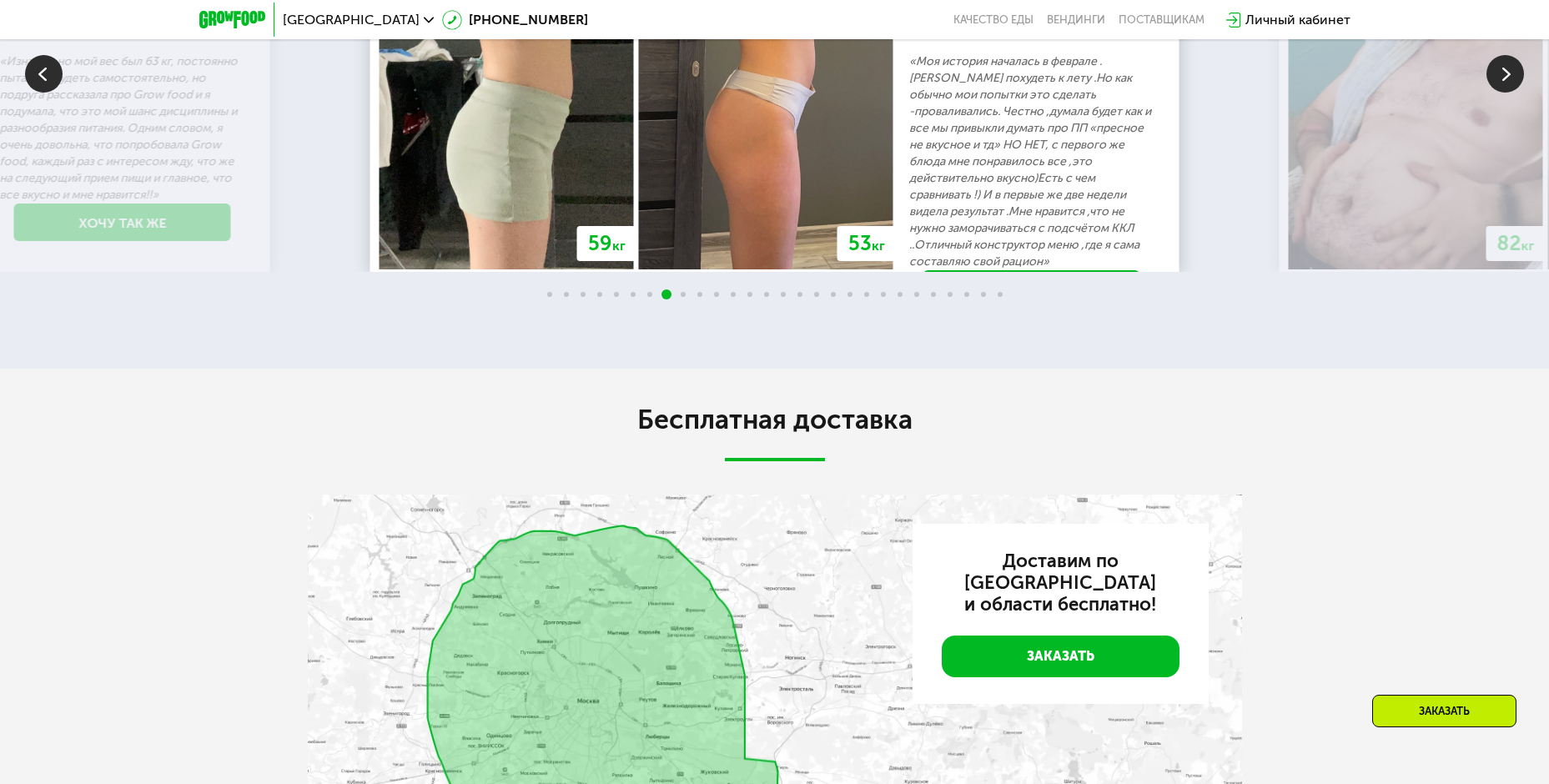
click at [1511, 92] on img at bounding box center [1505, 73] width 38 height 38
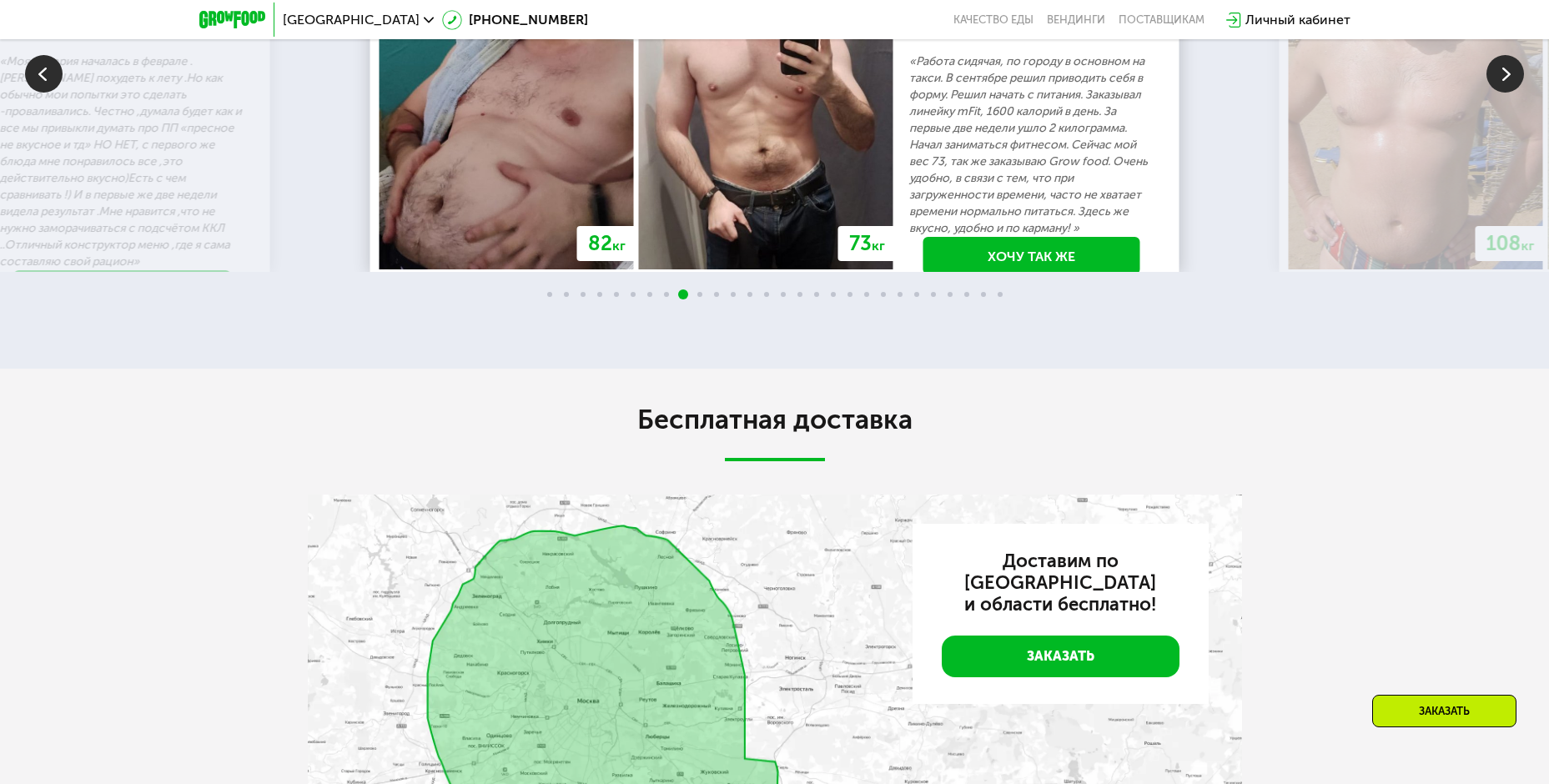
click at [1511, 92] on img at bounding box center [1505, 73] width 38 height 38
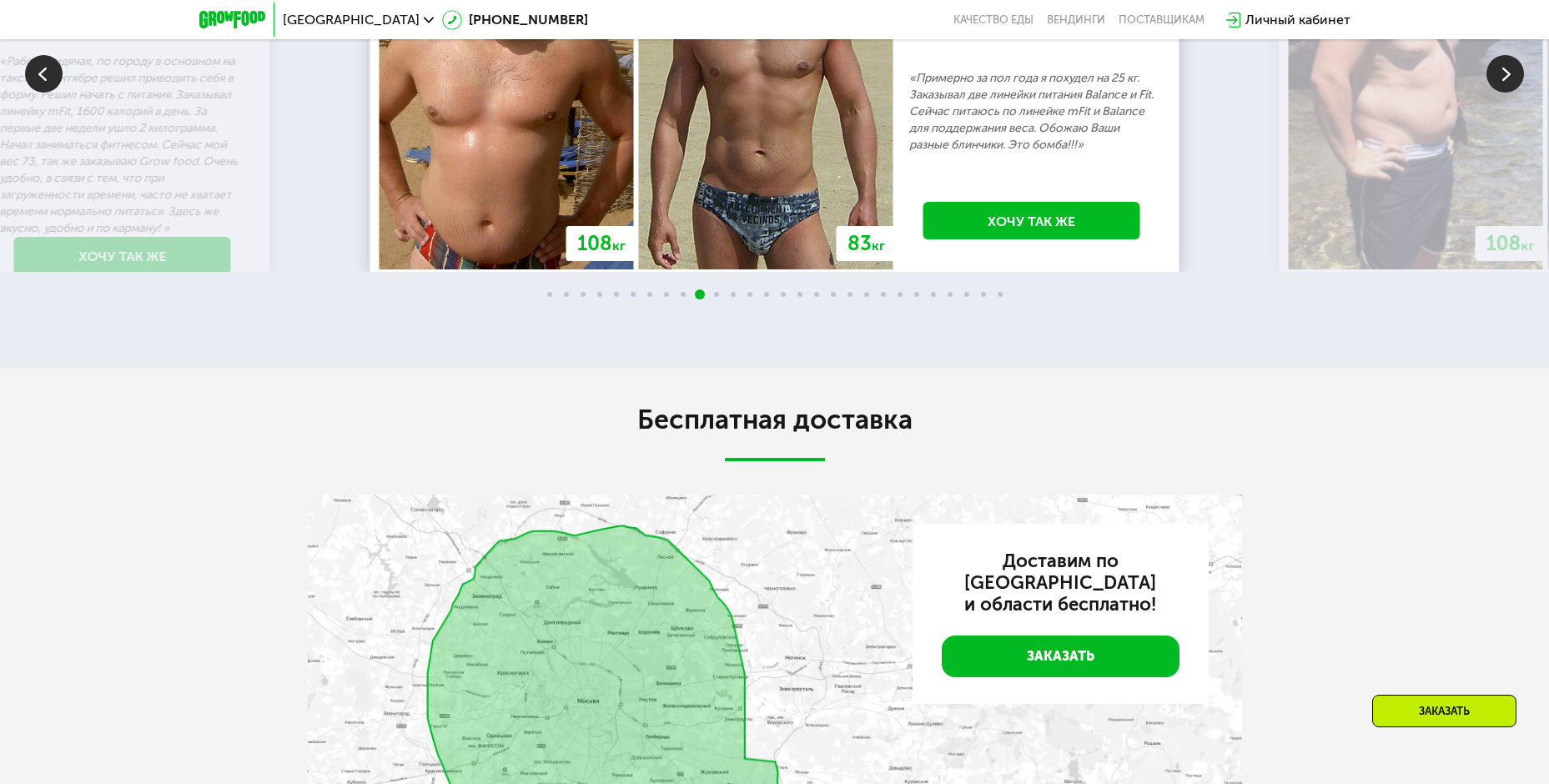
click at [1511, 92] on img at bounding box center [1505, 73] width 38 height 38
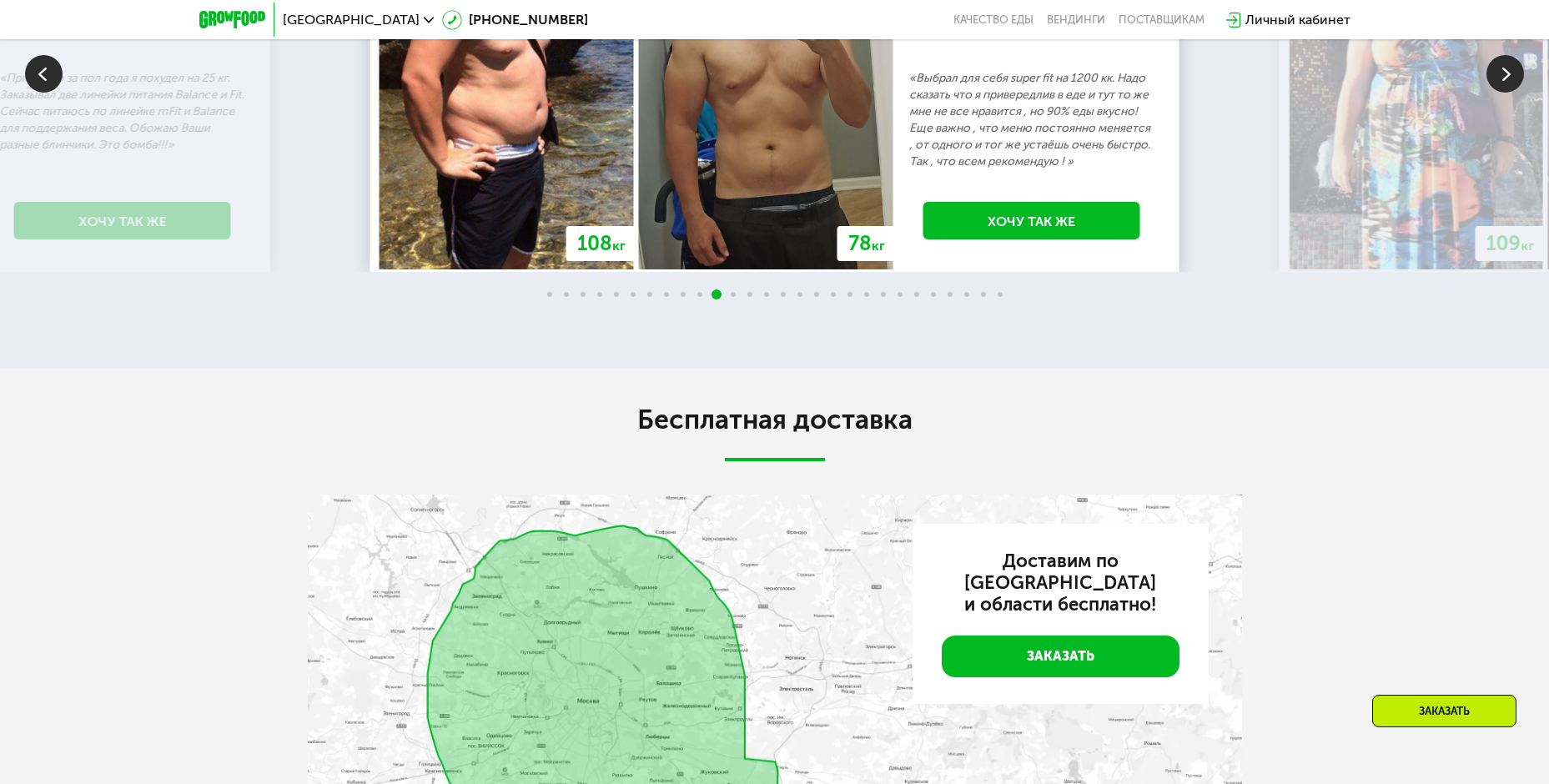
click at [1511, 92] on img at bounding box center [1505, 73] width 38 height 38
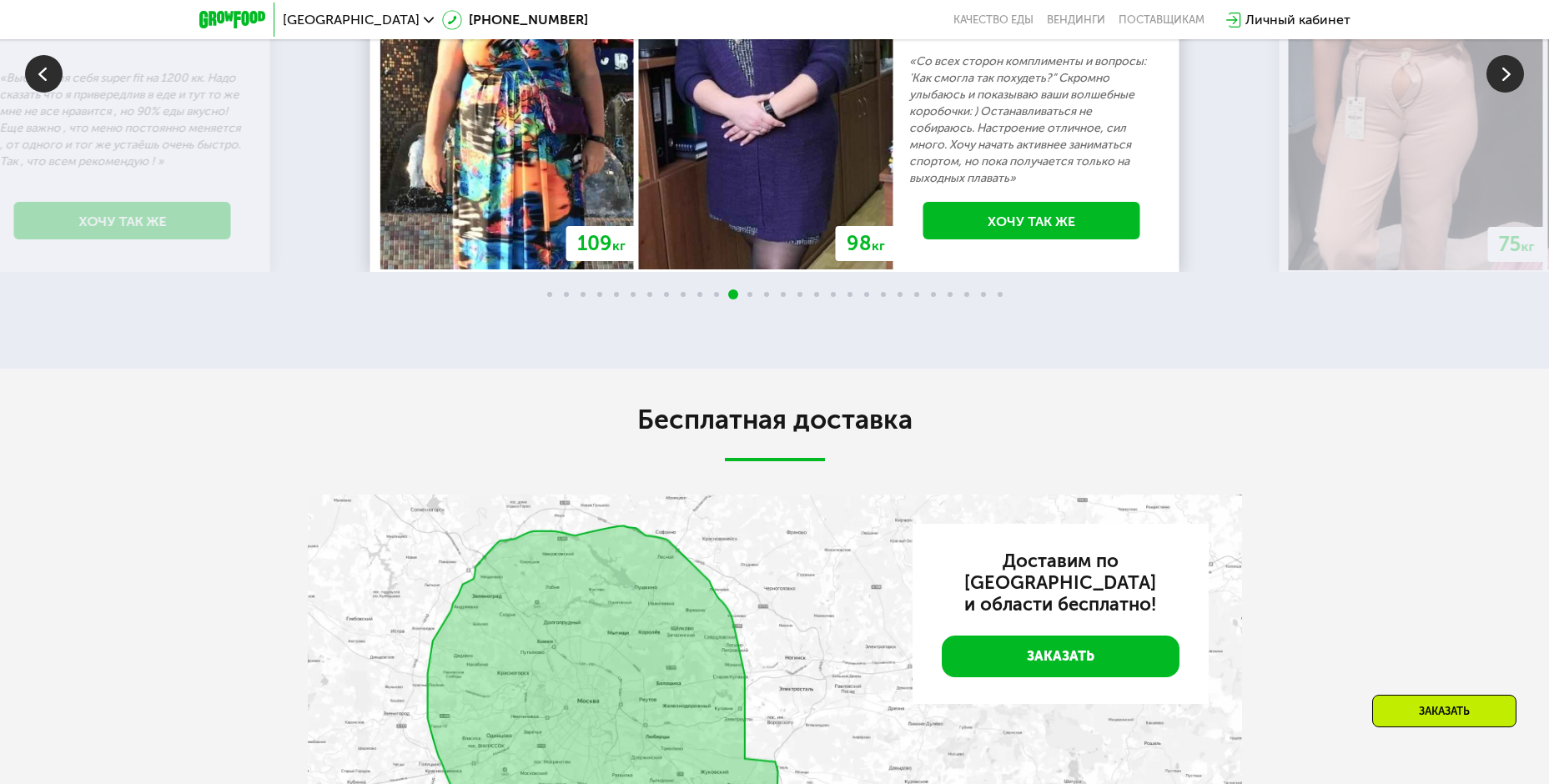
click at [1511, 92] on img at bounding box center [1505, 73] width 38 height 38
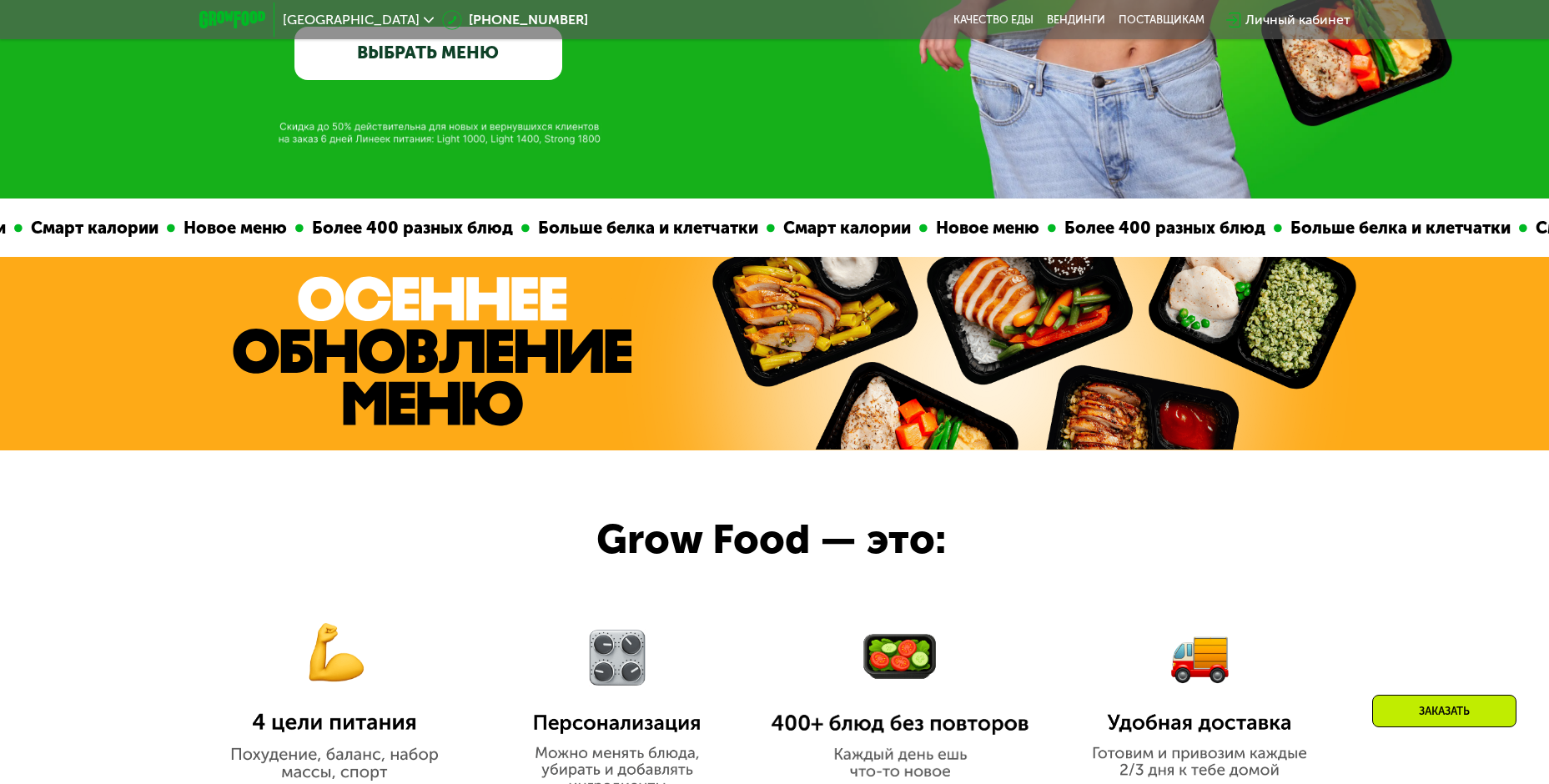
scroll to position [0, 0]
